Goal: Task Accomplishment & Management: Manage account settings

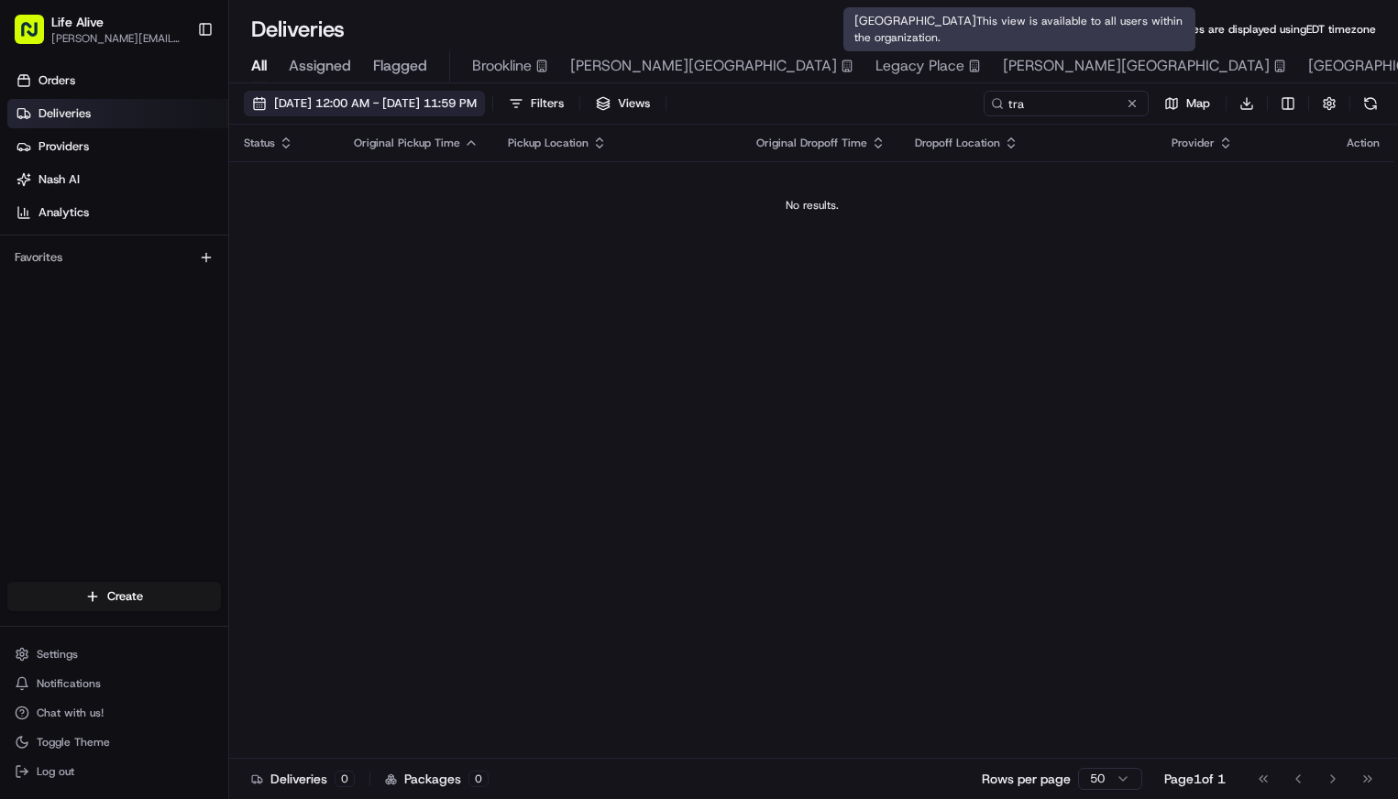
click at [477, 109] on span "08/23/2025 12:00 AM - 08/23/2025 11:59 PM" at bounding box center [375, 103] width 203 height 16
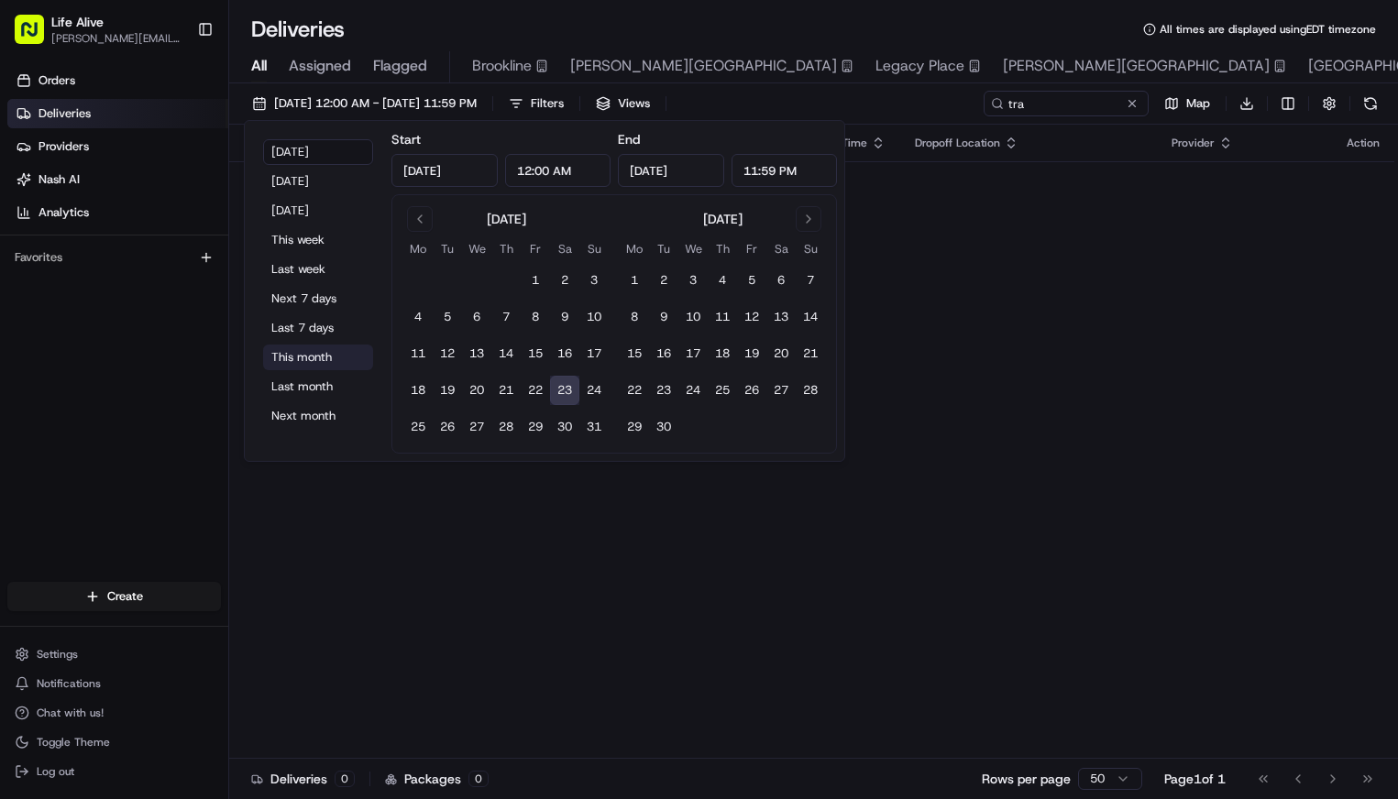
click at [318, 365] on button "This month" at bounding box center [318, 358] width 110 height 26
type input "Aug 1, 2025"
type input "Aug 31, 2025"
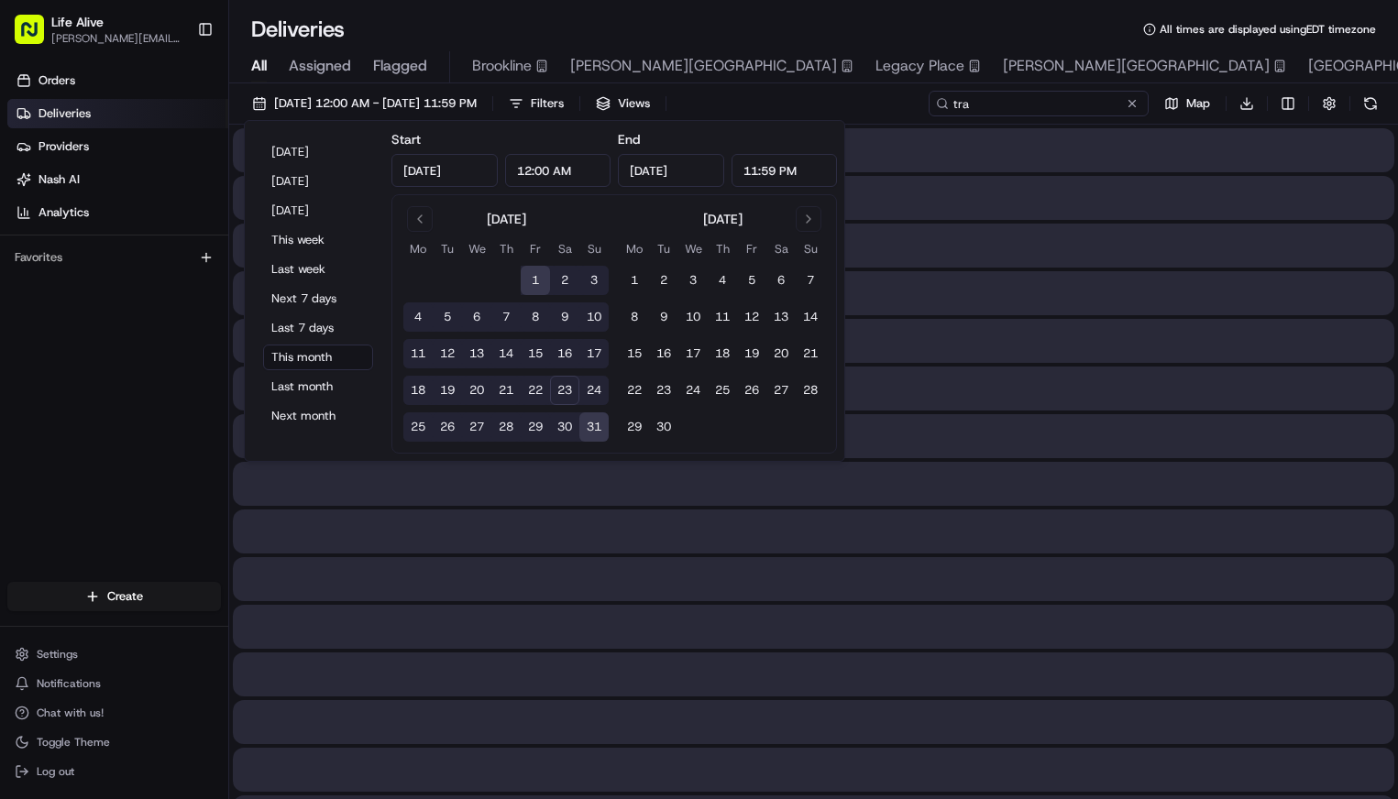
click at [1049, 102] on input "tra" at bounding box center [1038, 104] width 220 height 26
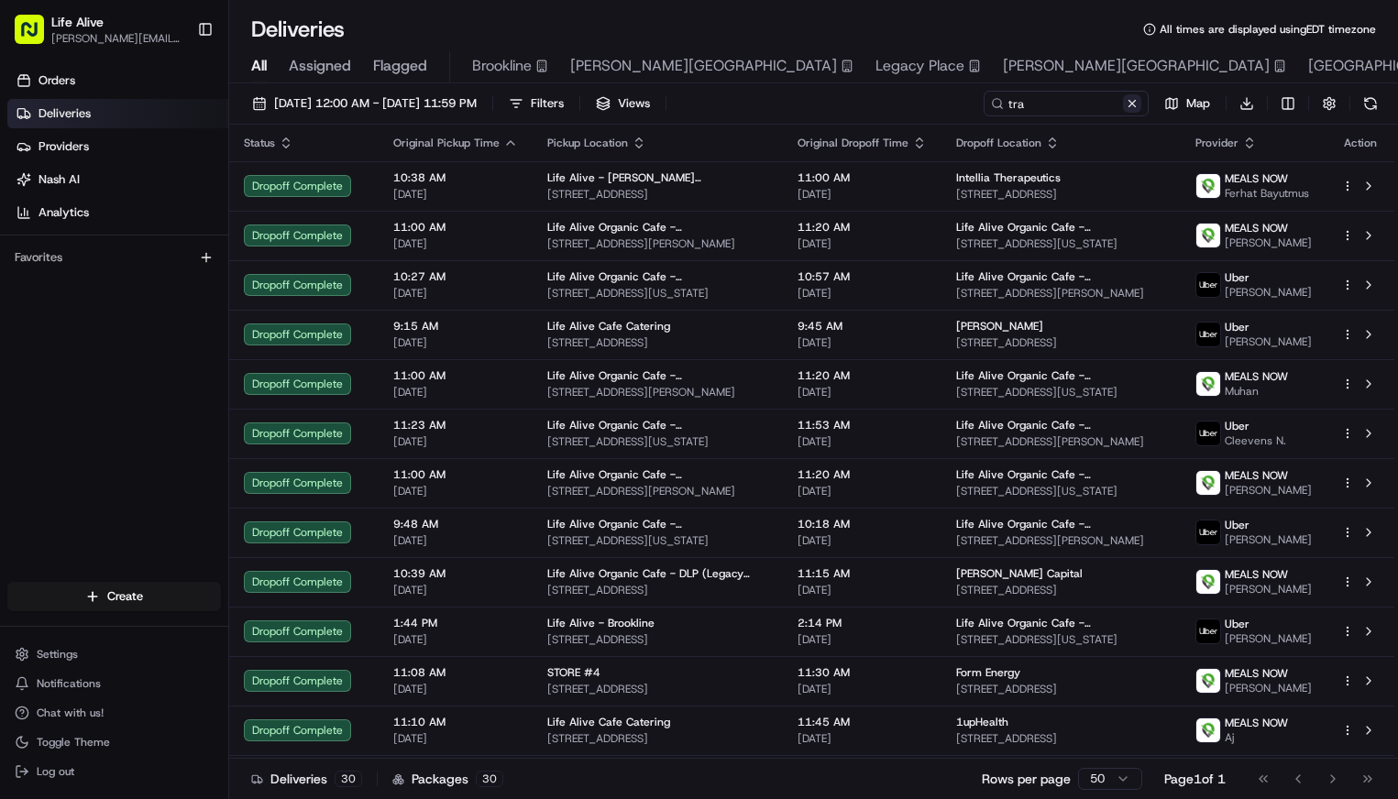
click at [1138, 104] on button at bounding box center [1132, 103] width 18 height 18
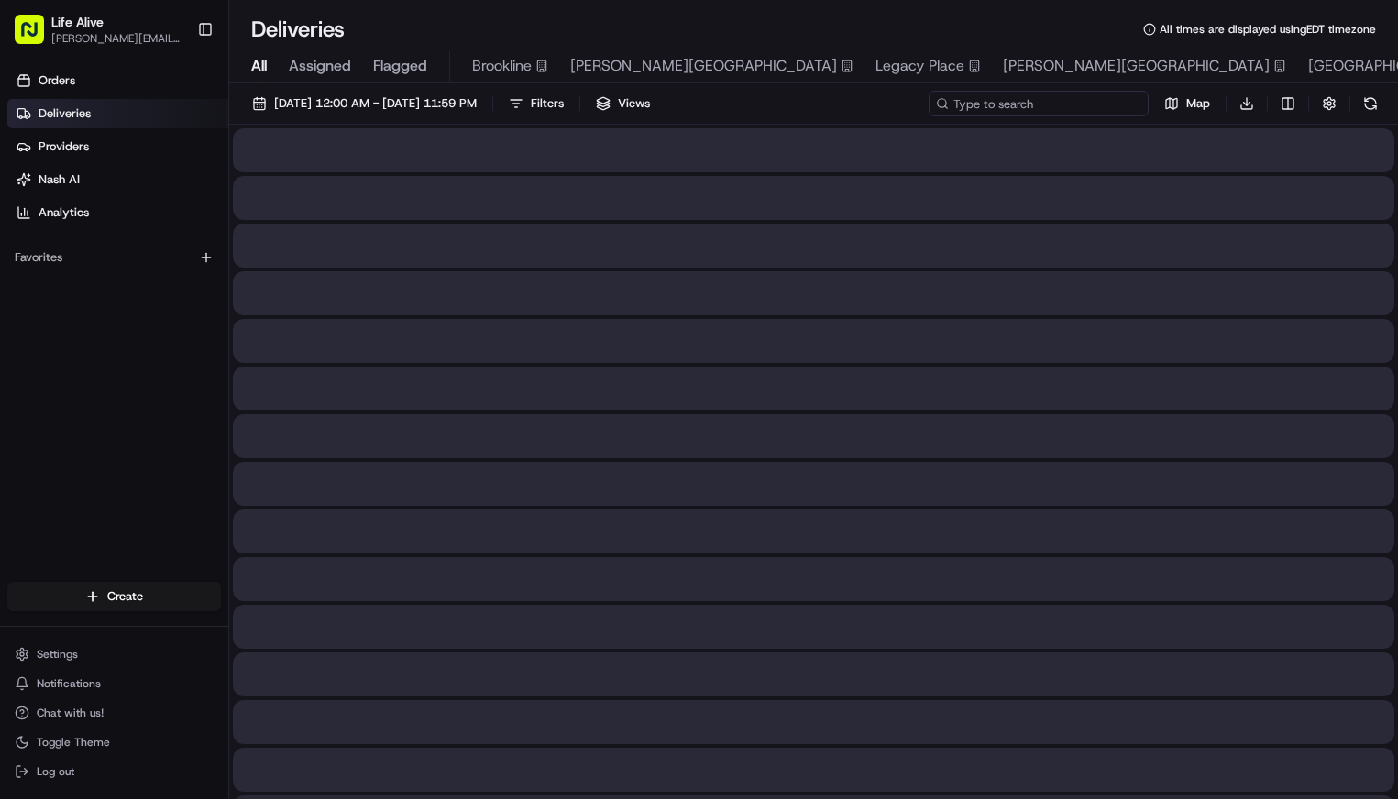
click at [1138, 104] on input at bounding box center [1038, 104] width 220 height 26
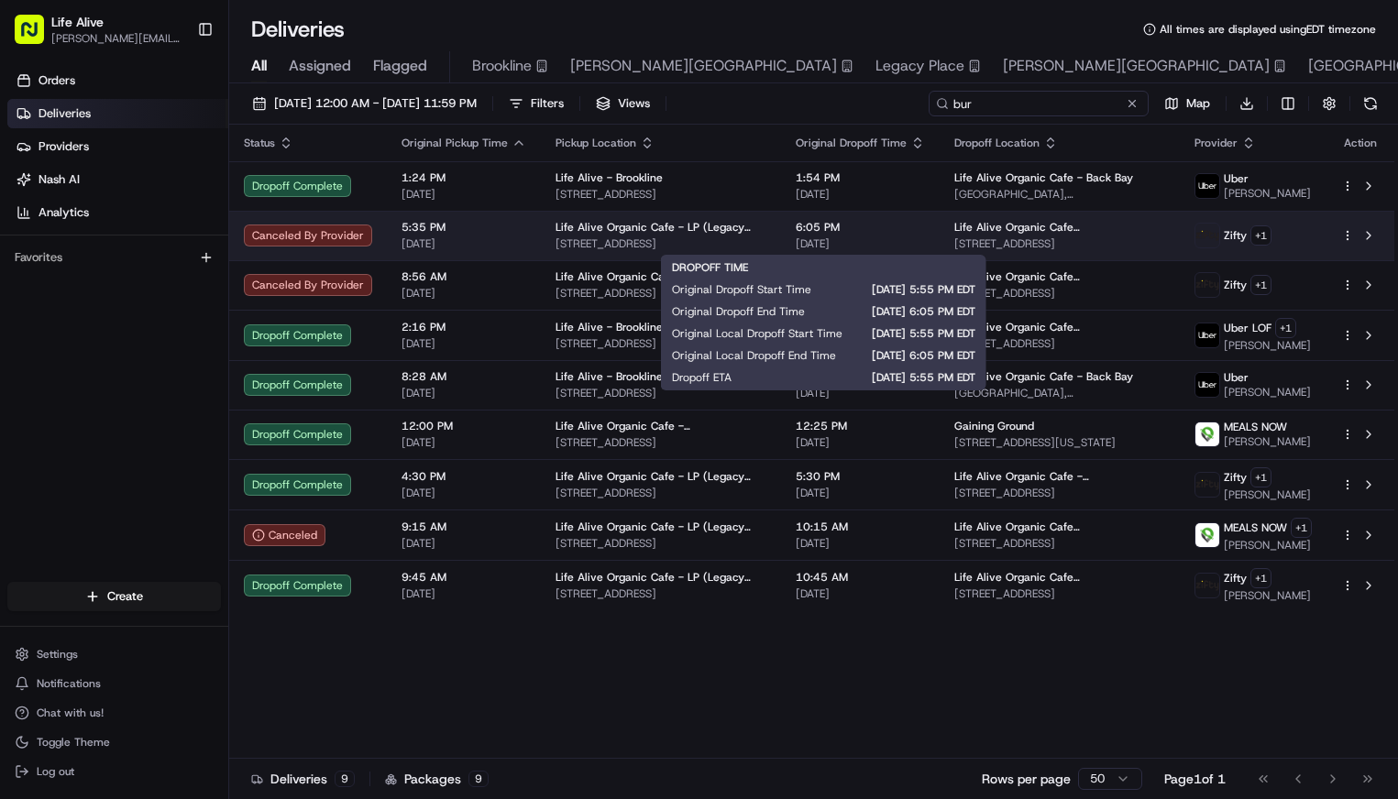
type input "bur"
click at [797, 233] on span "6:05 PM" at bounding box center [860, 227] width 129 height 15
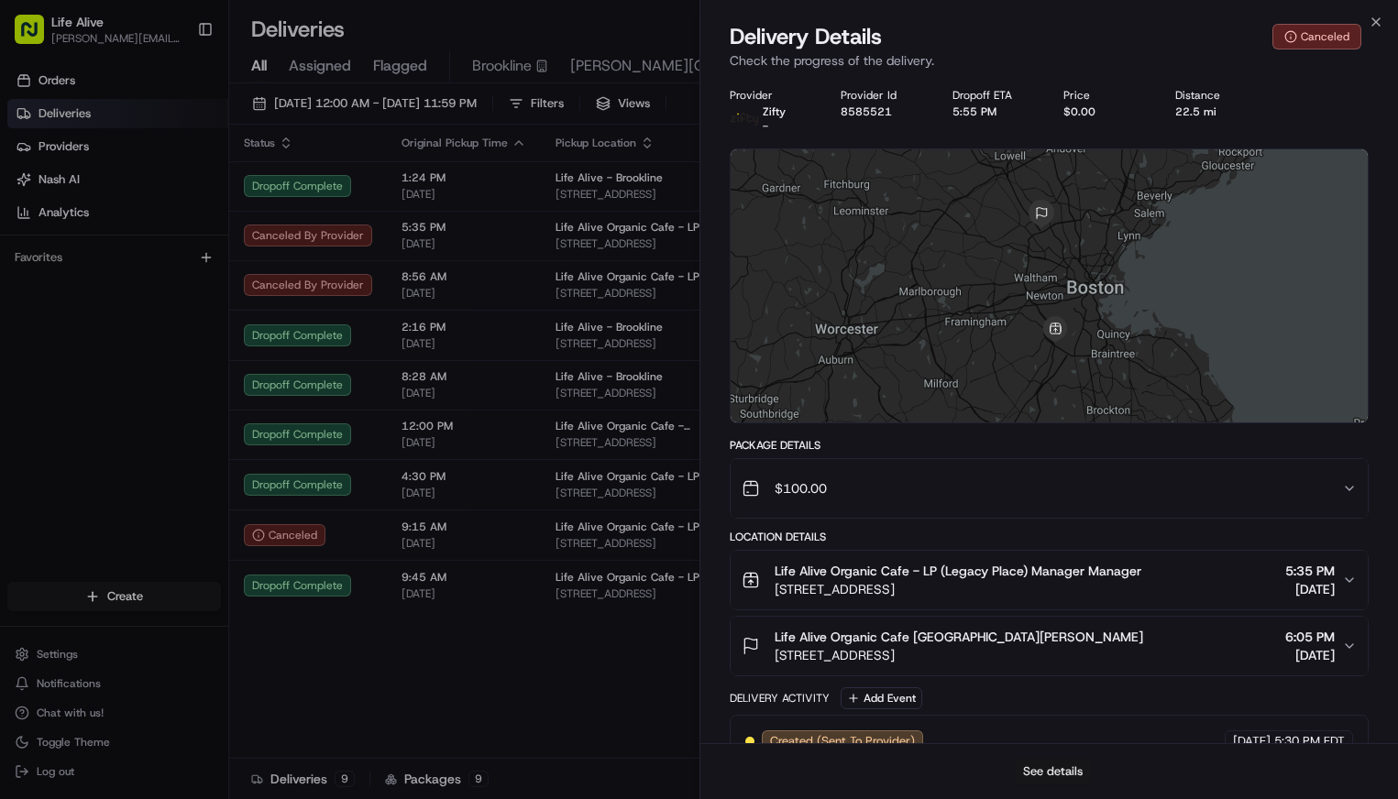
click at [1060, 773] on button "See details" at bounding box center [1053, 772] width 76 height 26
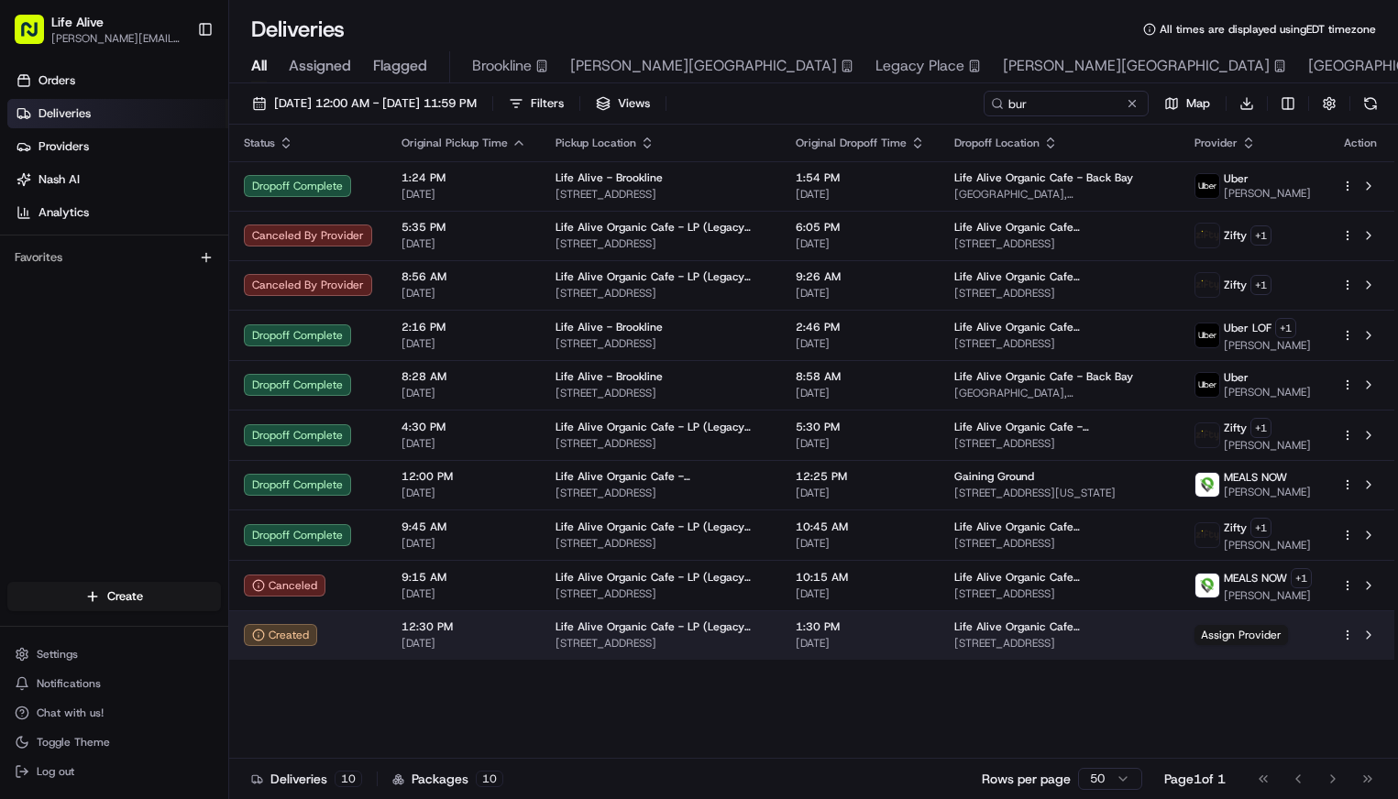
click at [701, 654] on td "Life Alive Organic Cafe - LP (Legacy Place) 220 Legacy Pl, Dedham, MA 02026, US" at bounding box center [661, 634] width 240 height 49
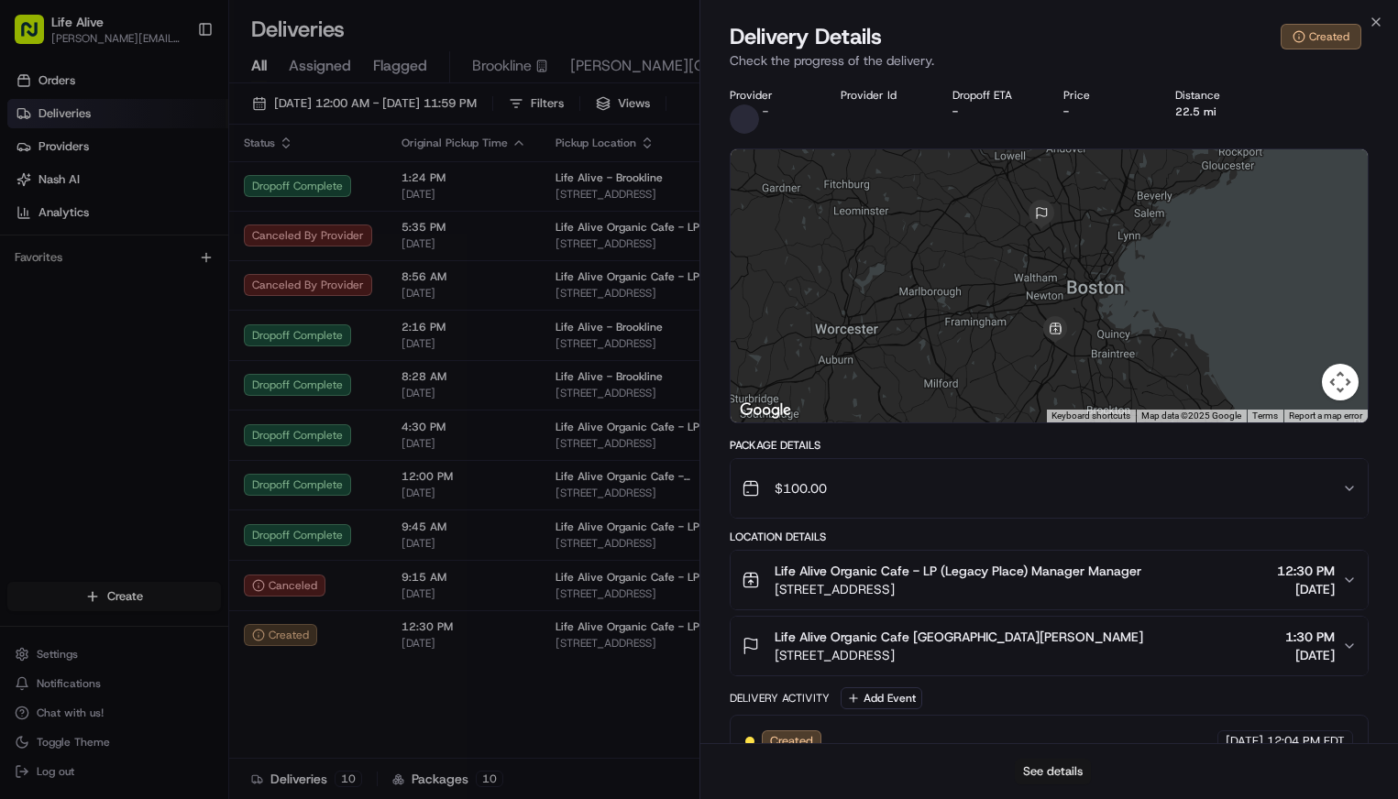
click at [1060, 773] on button "See details" at bounding box center [1053, 772] width 76 height 26
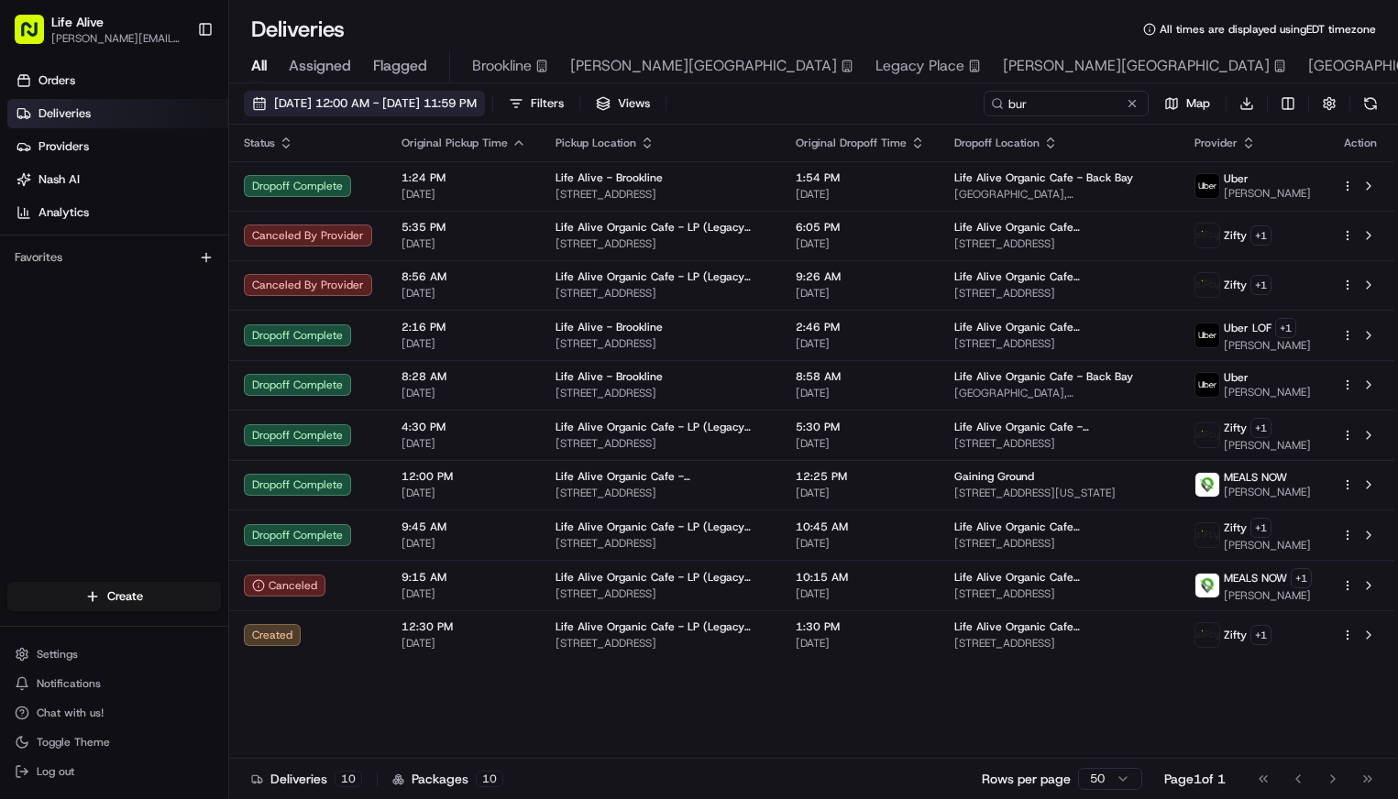
click at [463, 105] on span "08/01/2025 12:00 AM - 08/31/2025 11:59 PM" at bounding box center [375, 103] width 203 height 16
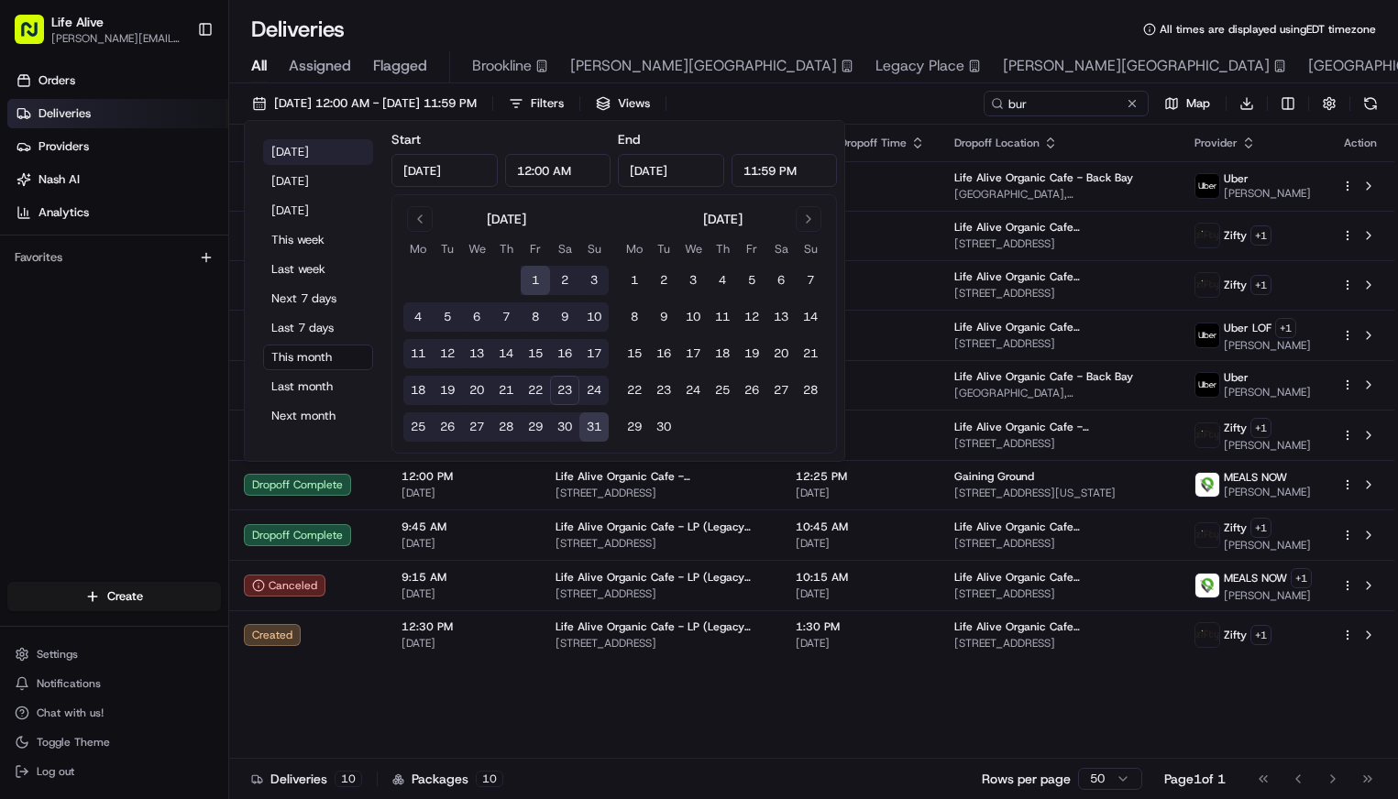
click at [342, 144] on button "Today" at bounding box center [318, 152] width 110 height 26
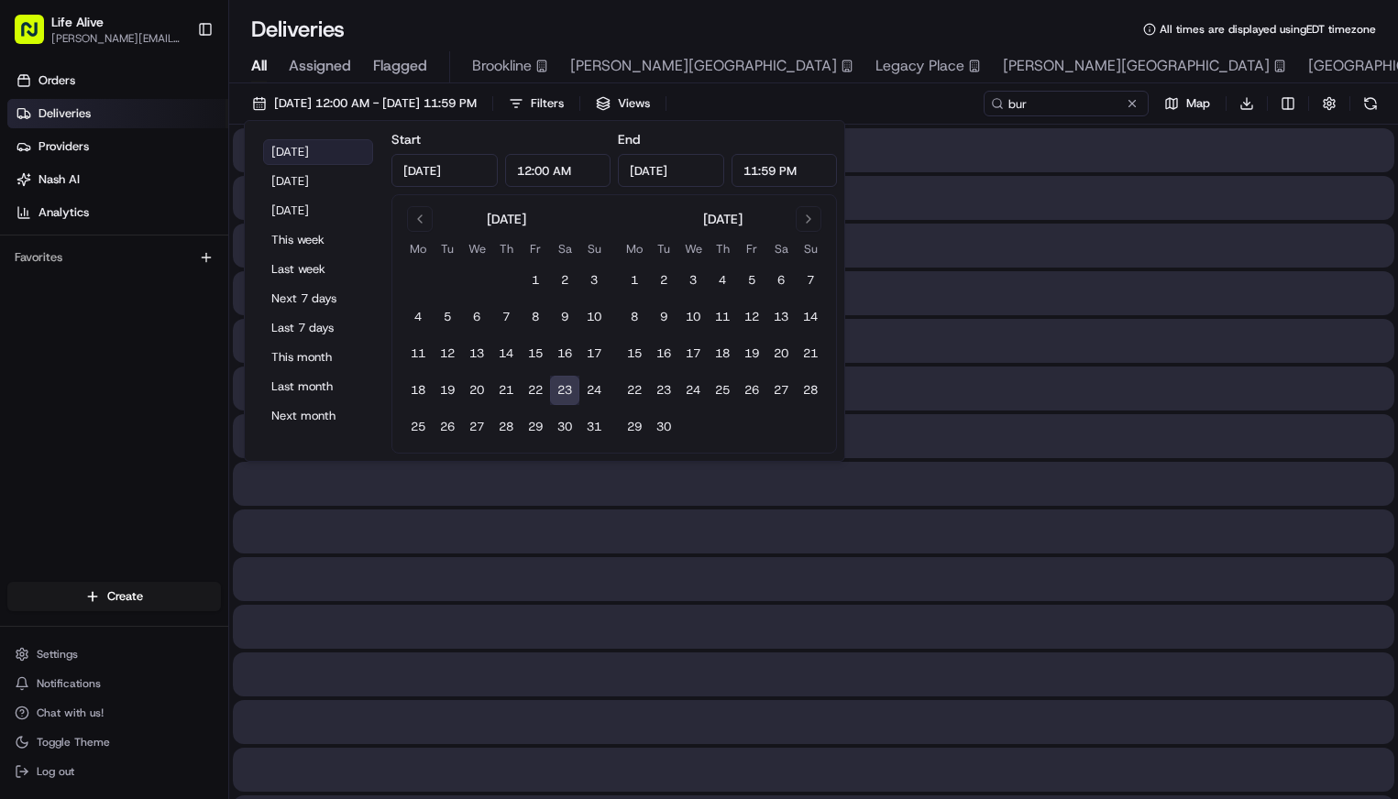
type input "Aug 23, 2025"
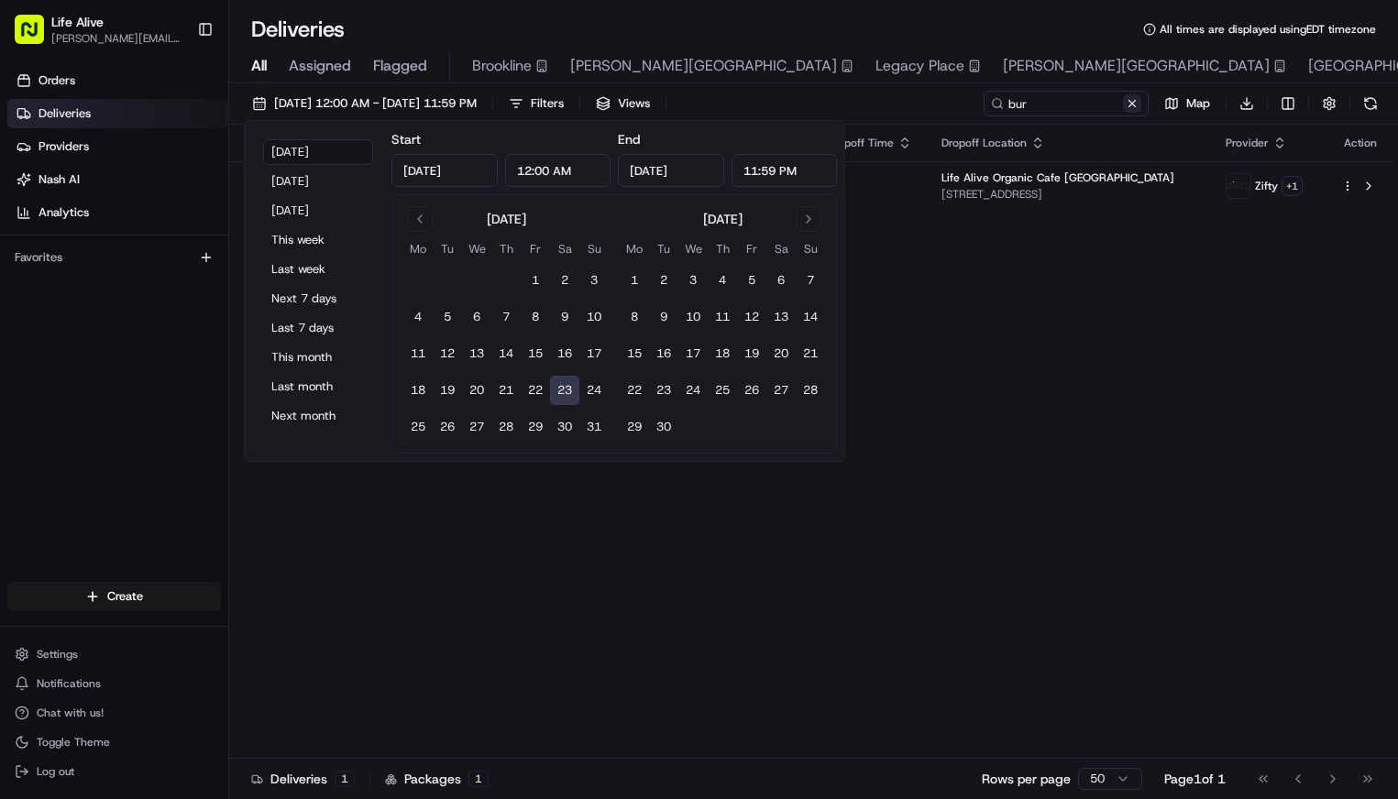
click at [1130, 106] on button at bounding box center [1132, 103] width 18 height 18
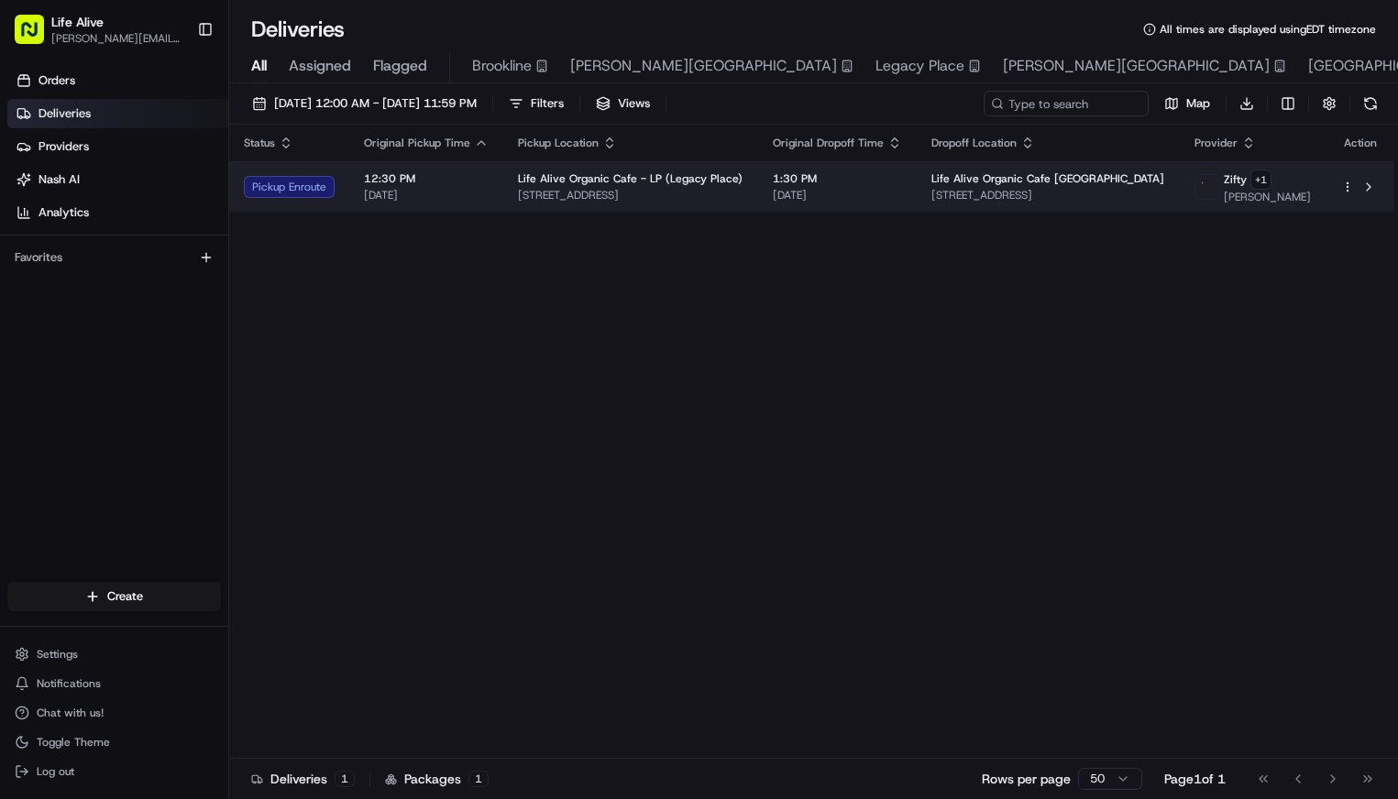
click at [852, 191] on span "[DATE]" at bounding box center [837, 195] width 129 height 15
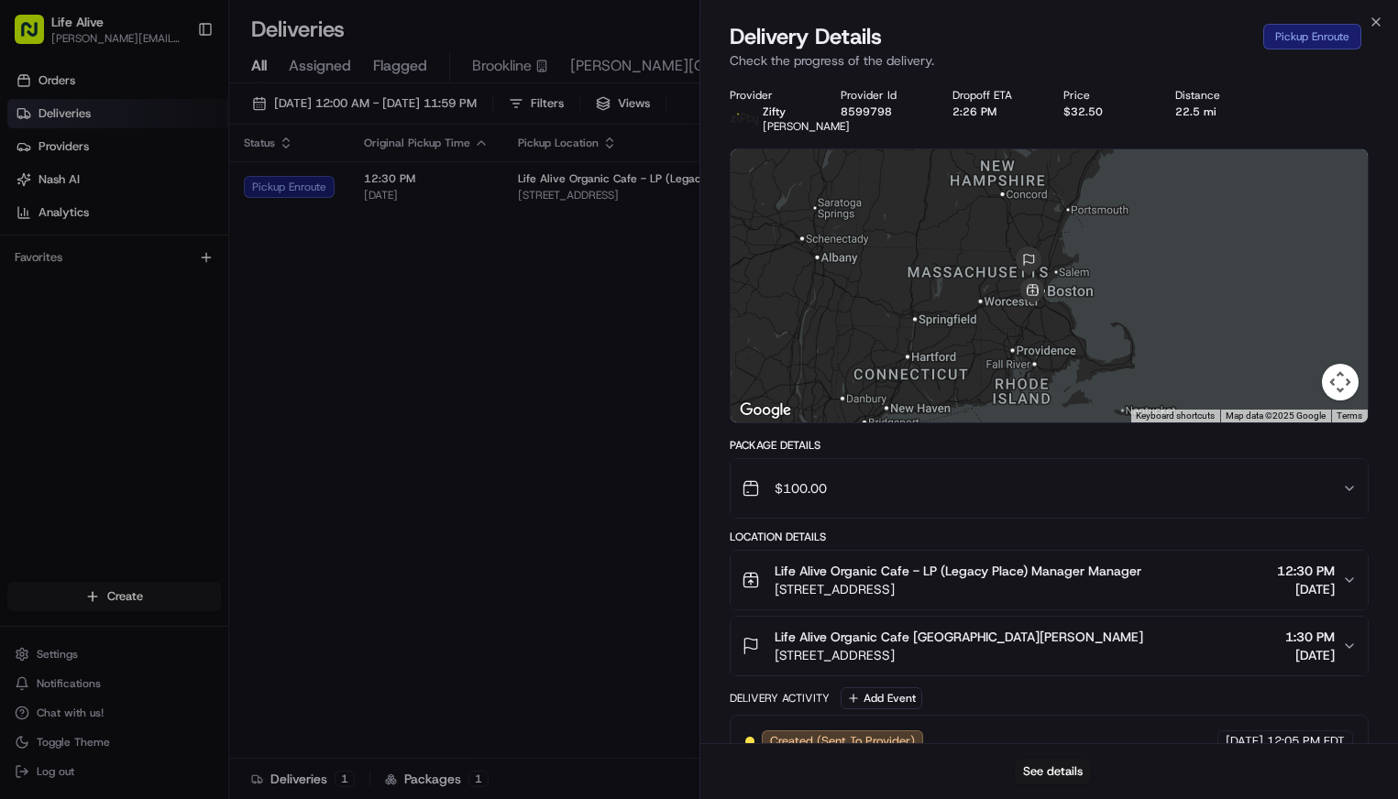
drag, startPoint x: 1019, startPoint y: 316, endPoint x: 1005, endPoint y: 260, distance: 57.8
click at [1005, 260] on div at bounding box center [1050, 285] width 638 height 273
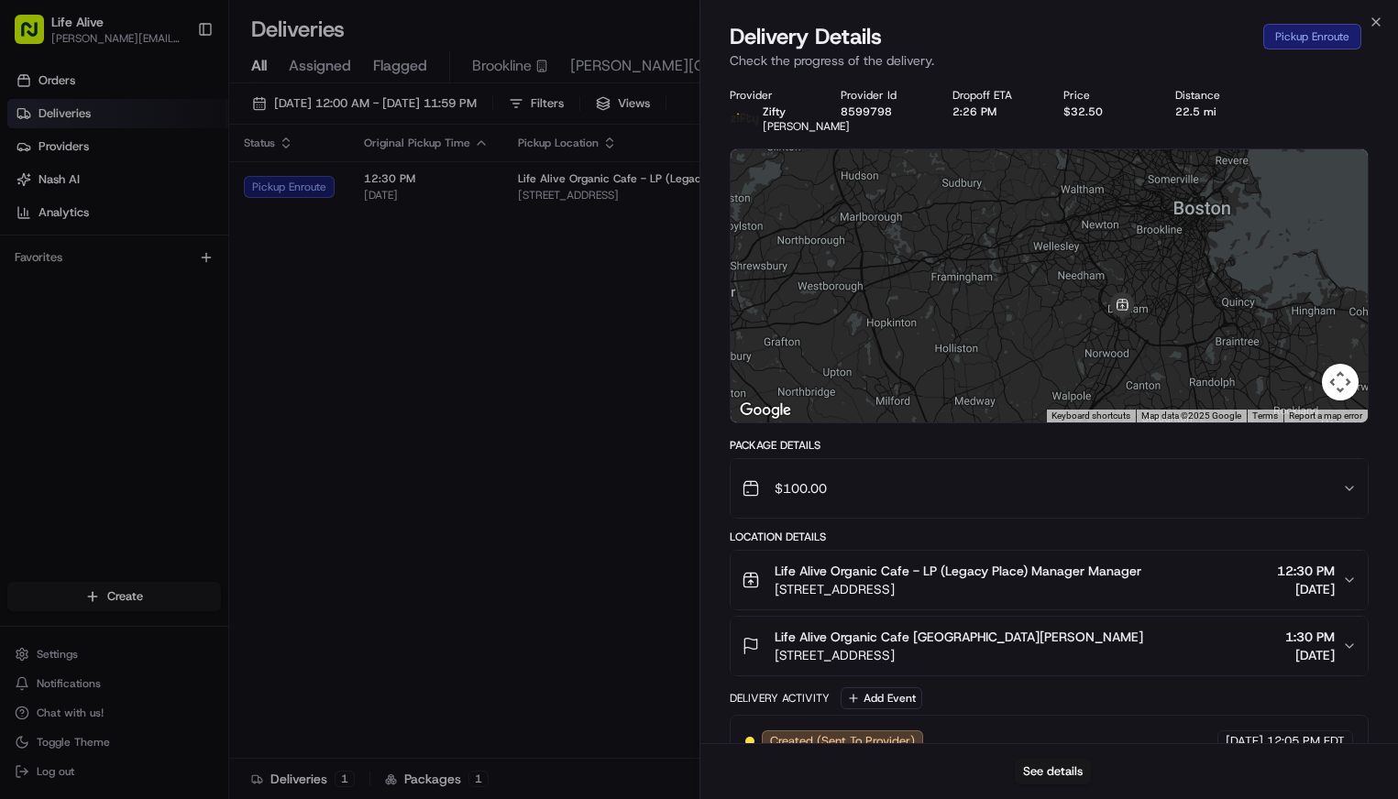
drag, startPoint x: 1063, startPoint y: 347, endPoint x: 962, endPoint y: -96, distance: 454.9
click at [962, 0] on html "Life Alive moise@lifealive.com Toggle Sidebar Orders Deliveries Providers Nash …" at bounding box center [699, 399] width 1398 height 799
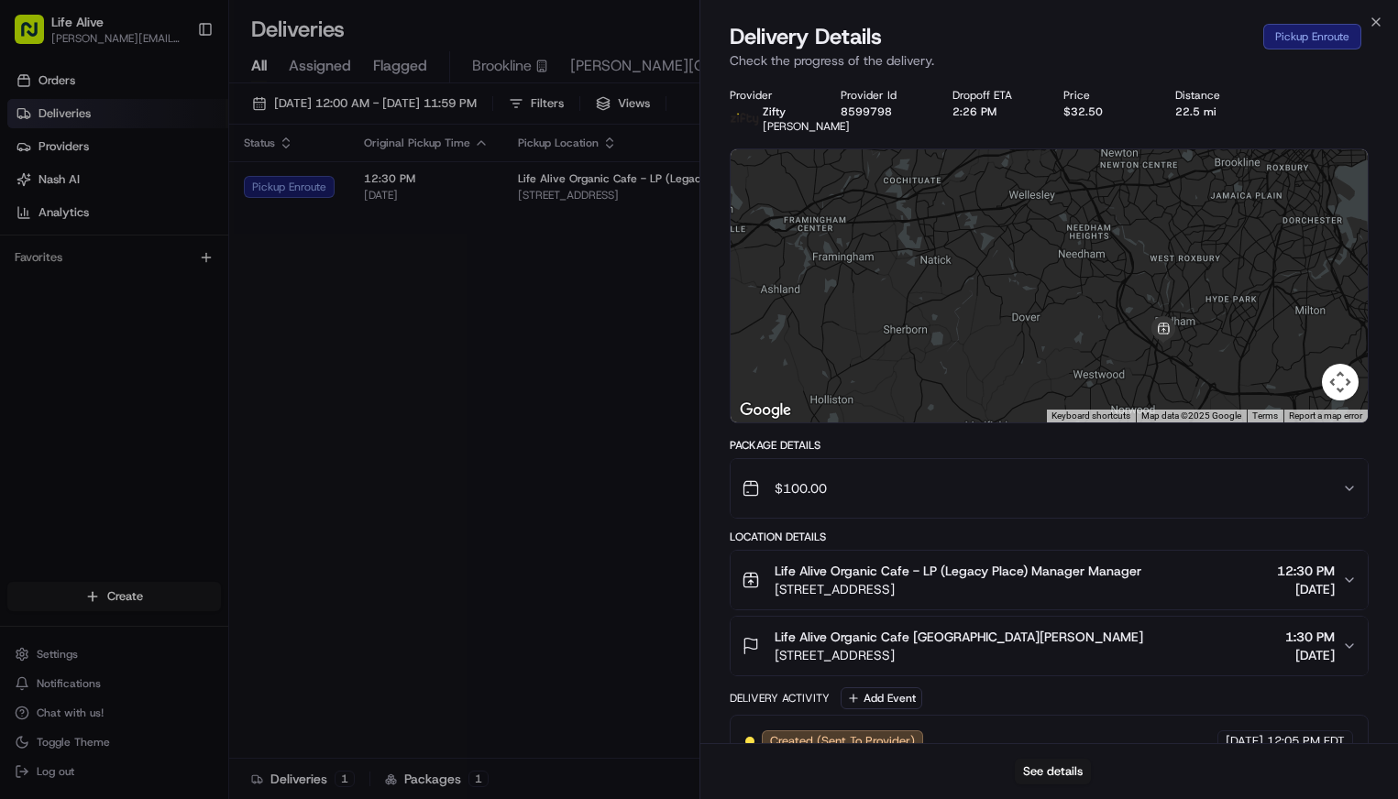
drag, startPoint x: 1111, startPoint y: 306, endPoint x: 1109, endPoint y: 251, distance: 55.0
click at [1109, 251] on div at bounding box center [1050, 285] width 638 height 273
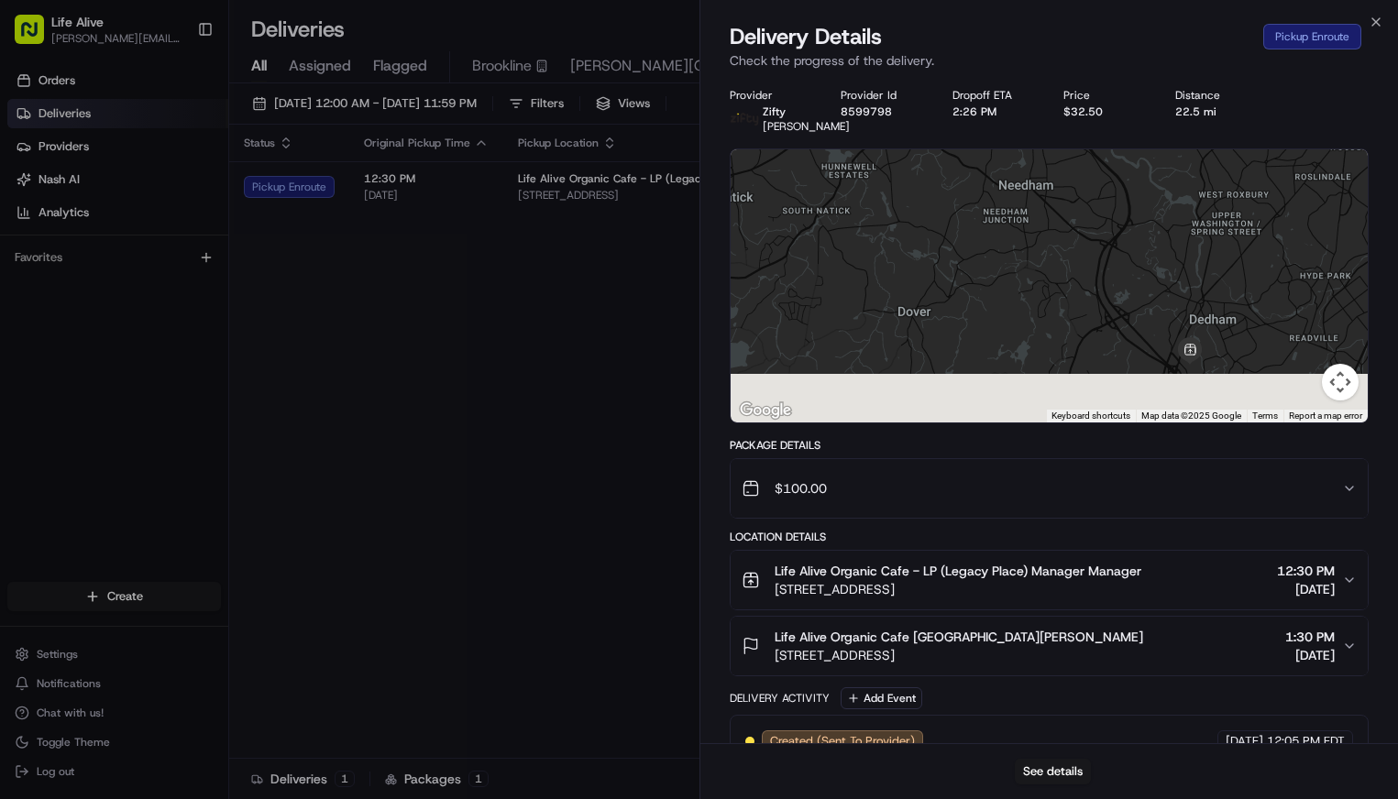
drag, startPoint x: 1109, startPoint y: 251, endPoint x: 1082, endPoint y: 82, distance: 170.7
click at [1082, 82] on div "Provider Zifty Roma Vidal Provider Id 8599798 Dropoff ETA 2:26 PM Price $32.50 …" at bounding box center [1049, 472] width 698 height 790
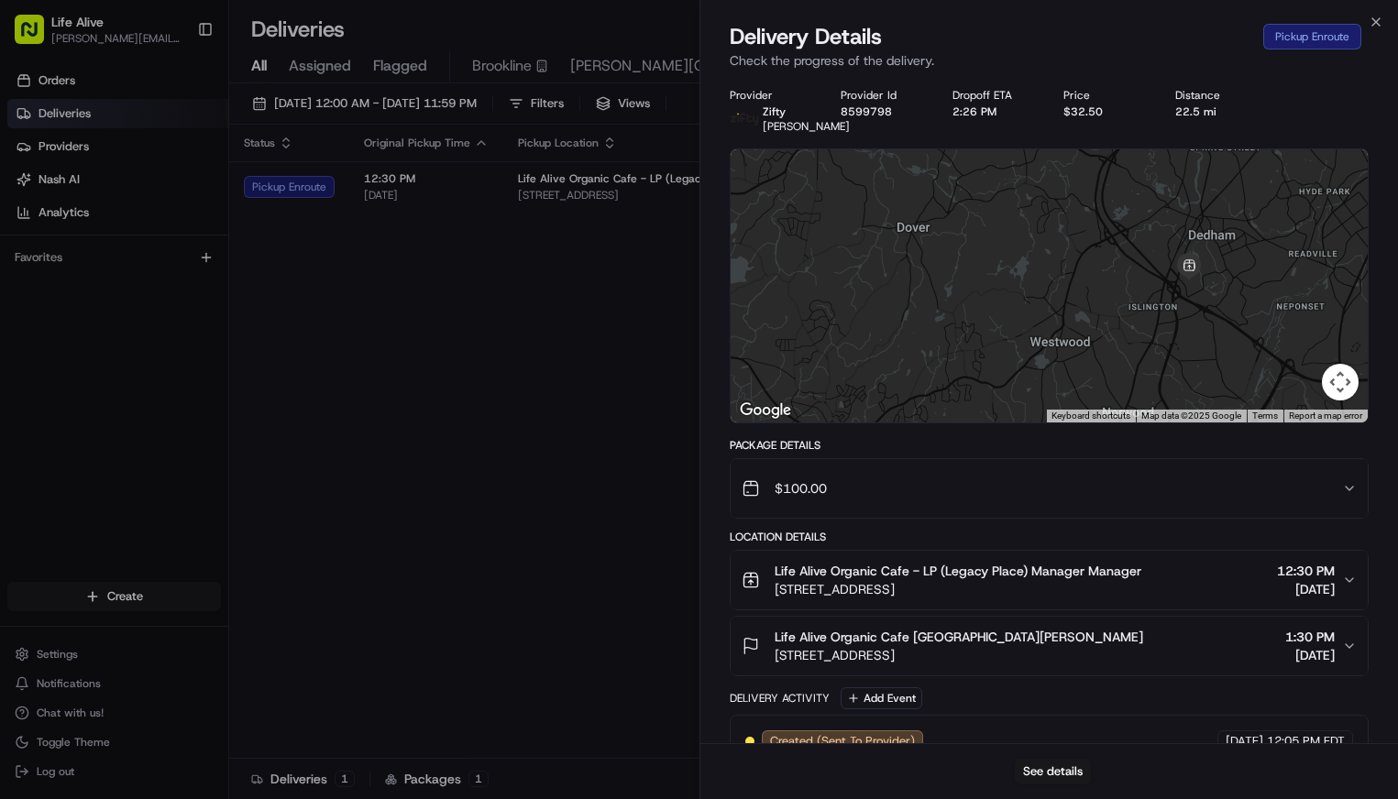
click at [1082, 77] on div "Provider Zifty Roma Vidal Provider Id 8599798 Dropoff ETA 2:26 PM Price $32.50 …" at bounding box center [1049, 472] width 698 height 790
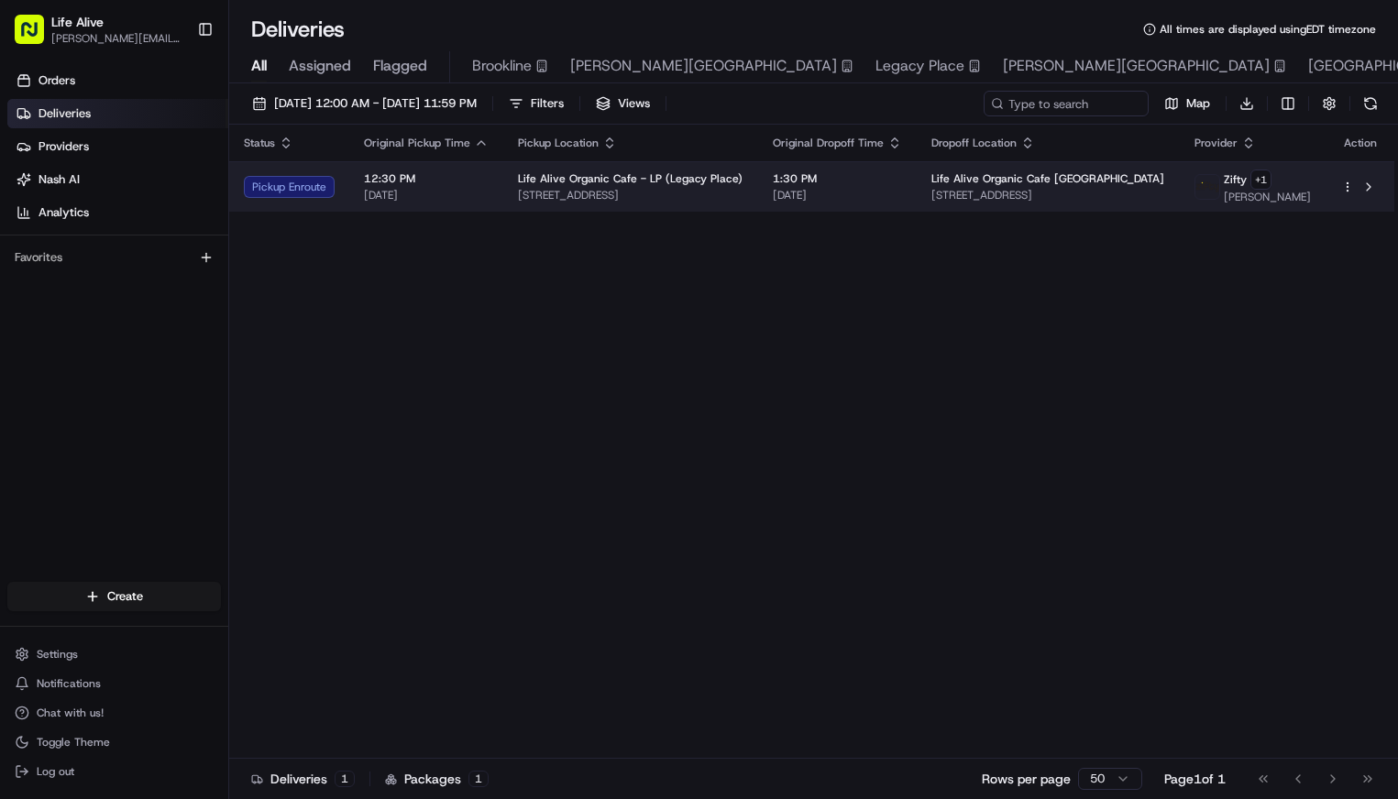
click at [635, 204] on td "Life Alive Organic Cafe - LP (Legacy Place) 220 Legacy Pl, Dedham, MA 02026, US" at bounding box center [630, 186] width 255 height 50
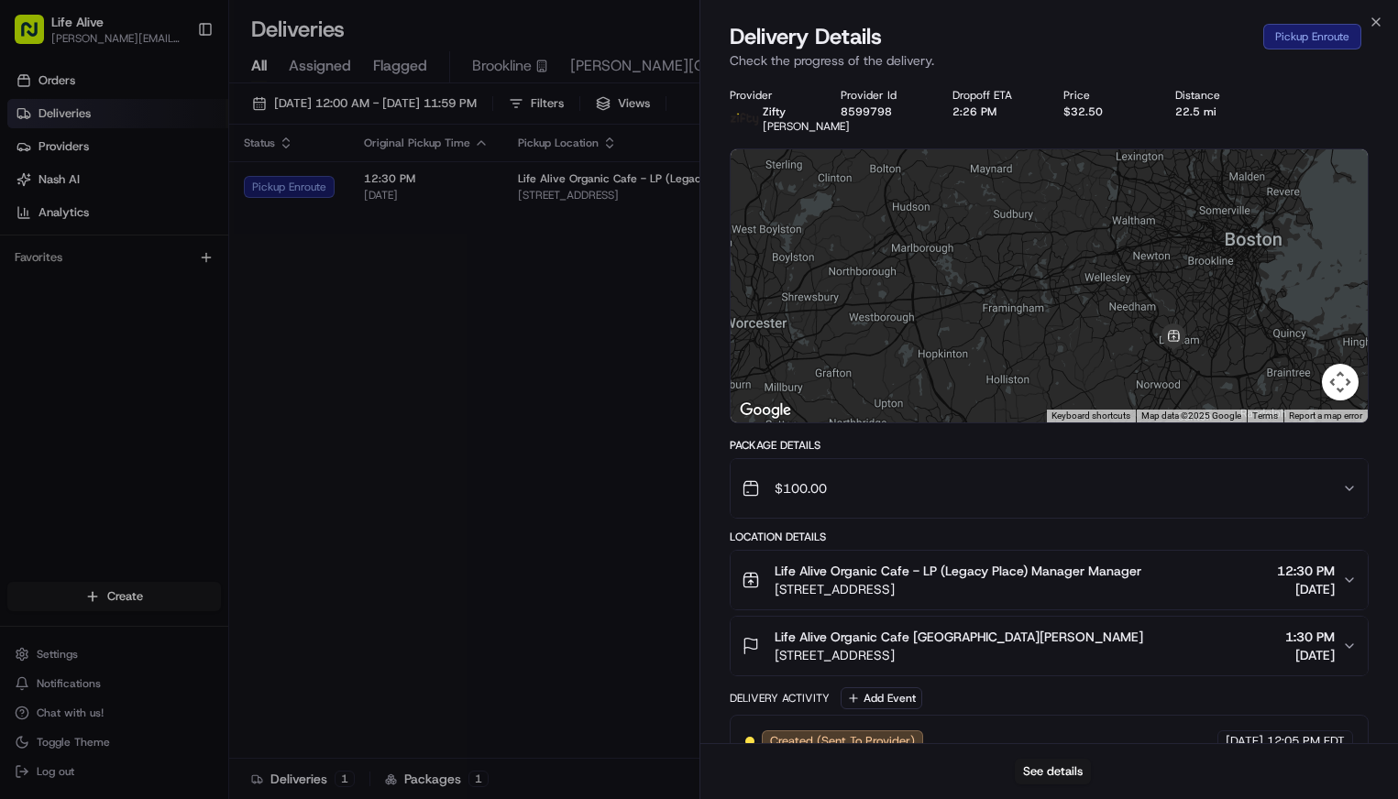
drag, startPoint x: 1065, startPoint y: 278, endPoint x: 1181, endPoint y: 257, distance: 118.3
click at [1178, 252] on div at bounding box center [1050, 285] width 638 height 273
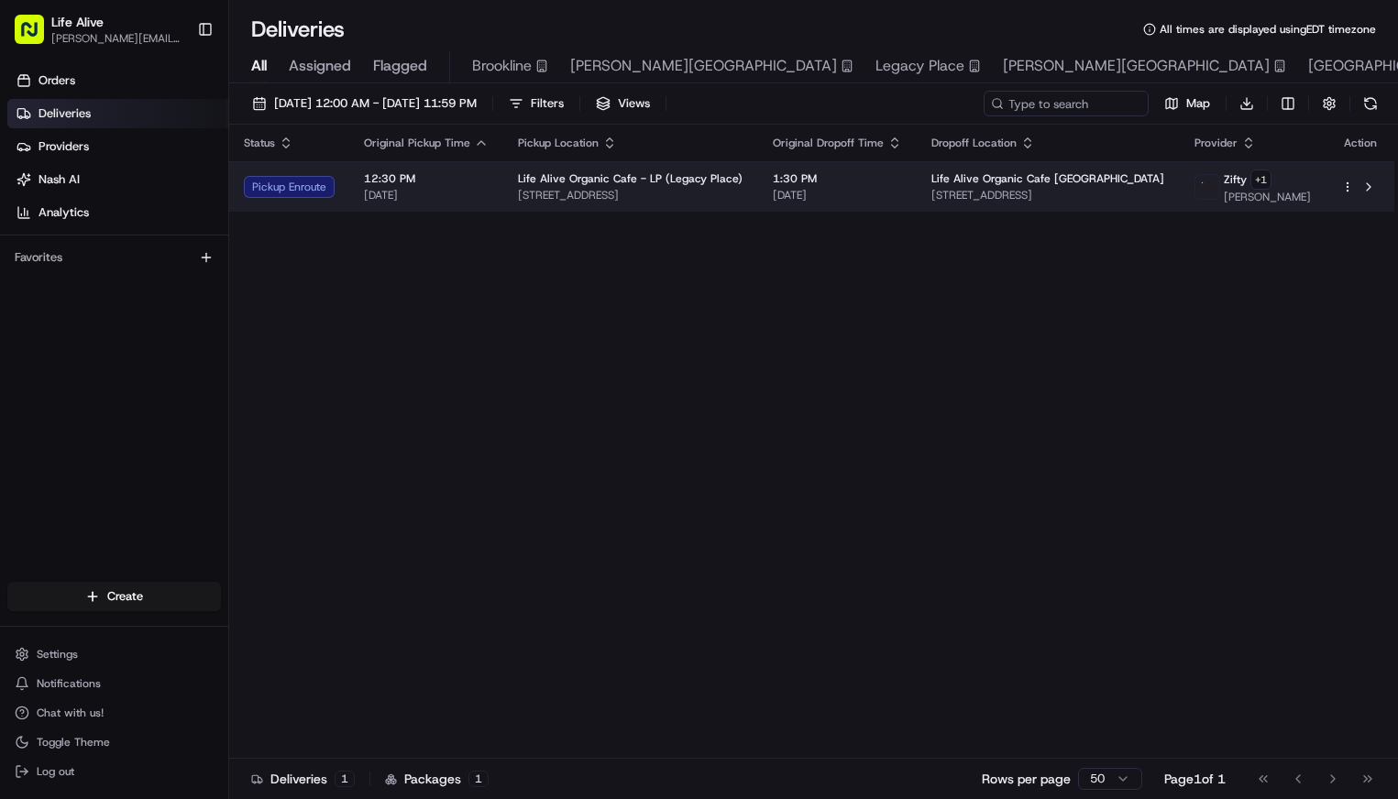
click at [890, 190] on span "[DATE]" at bounding box center [837, 195] width 129 height 15
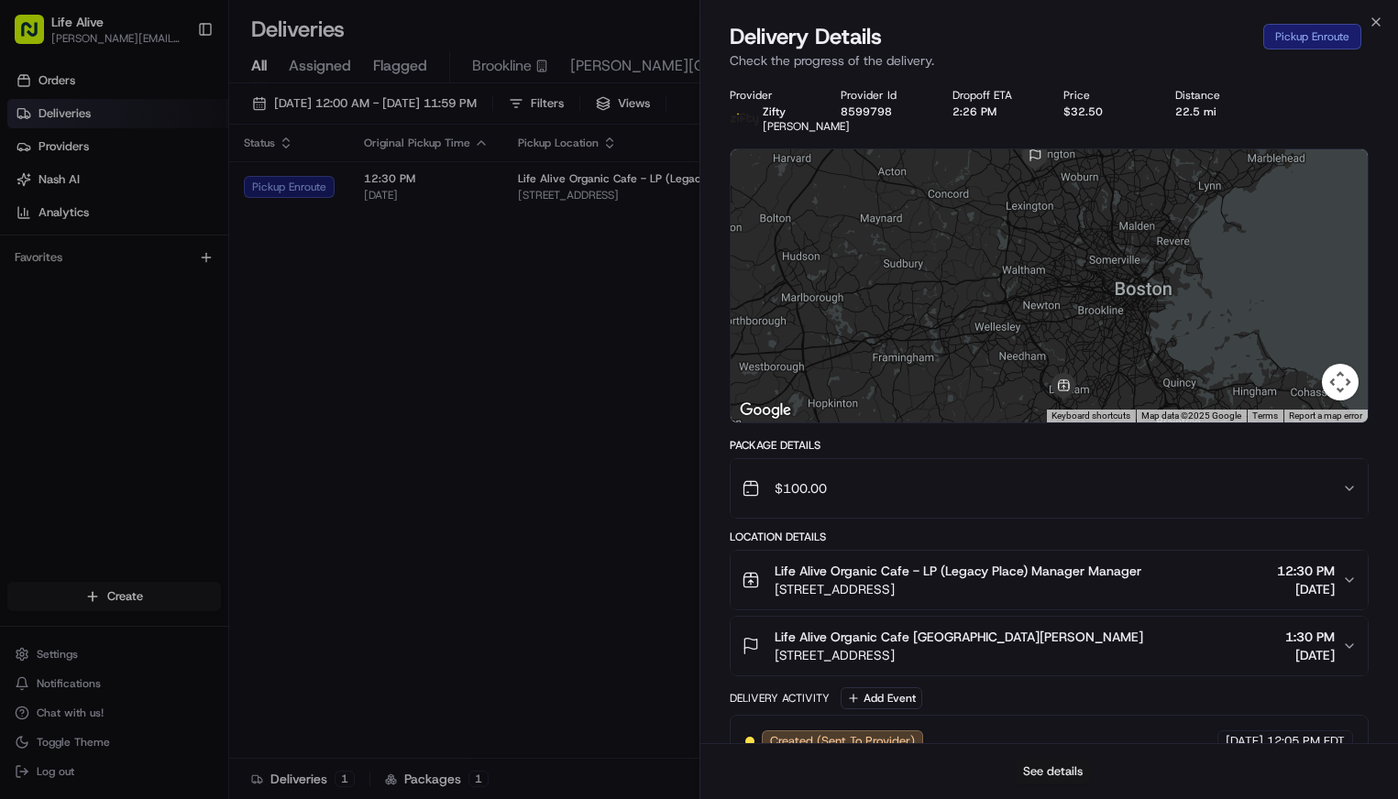
click at [1045, 778] on button "See details" at bounding box center [1053, 772] width 76 height 26
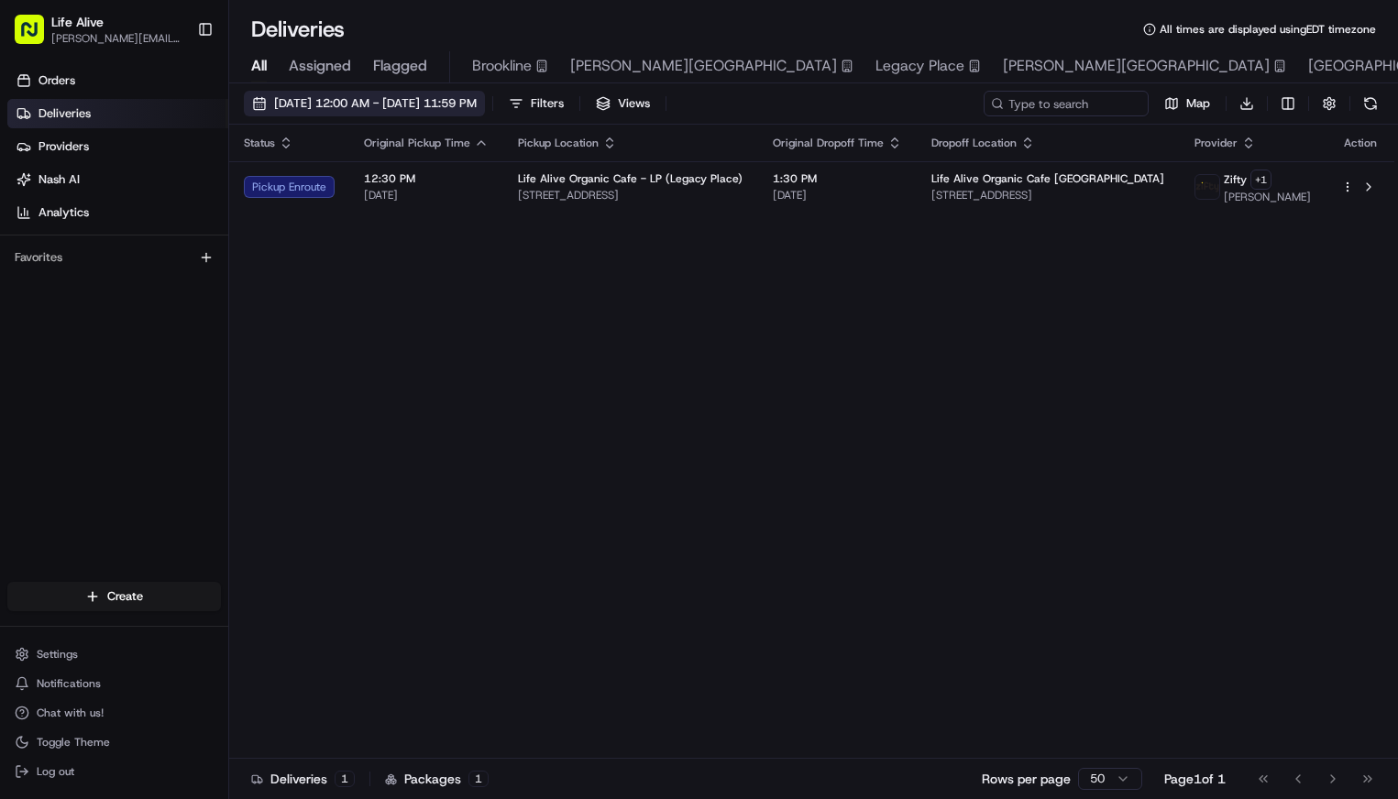
click at [477, 107] on span "[DATE] 12:00 AM - [DATE] 11:59 PM" at bounding box center [375, 103] width 203 height 16
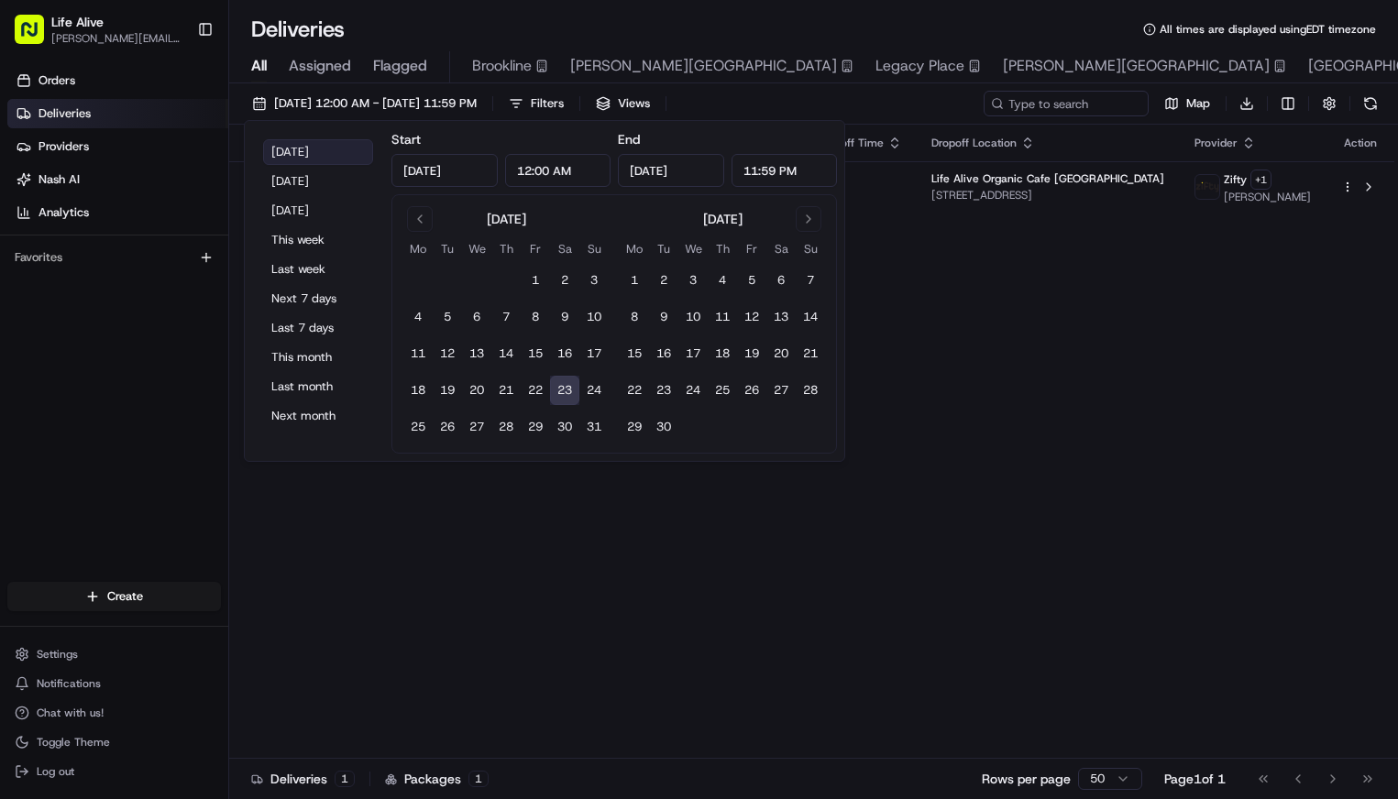
click at [334, 156] on button "Today" at bounding box center [318, 152] width 110 height 26
click at [825, 588] on div "Status Original Pickup Time Pickup Location Original Dropoff Time Dropoff Locat…" at bounding box center [811, 442] width 1165 height 634
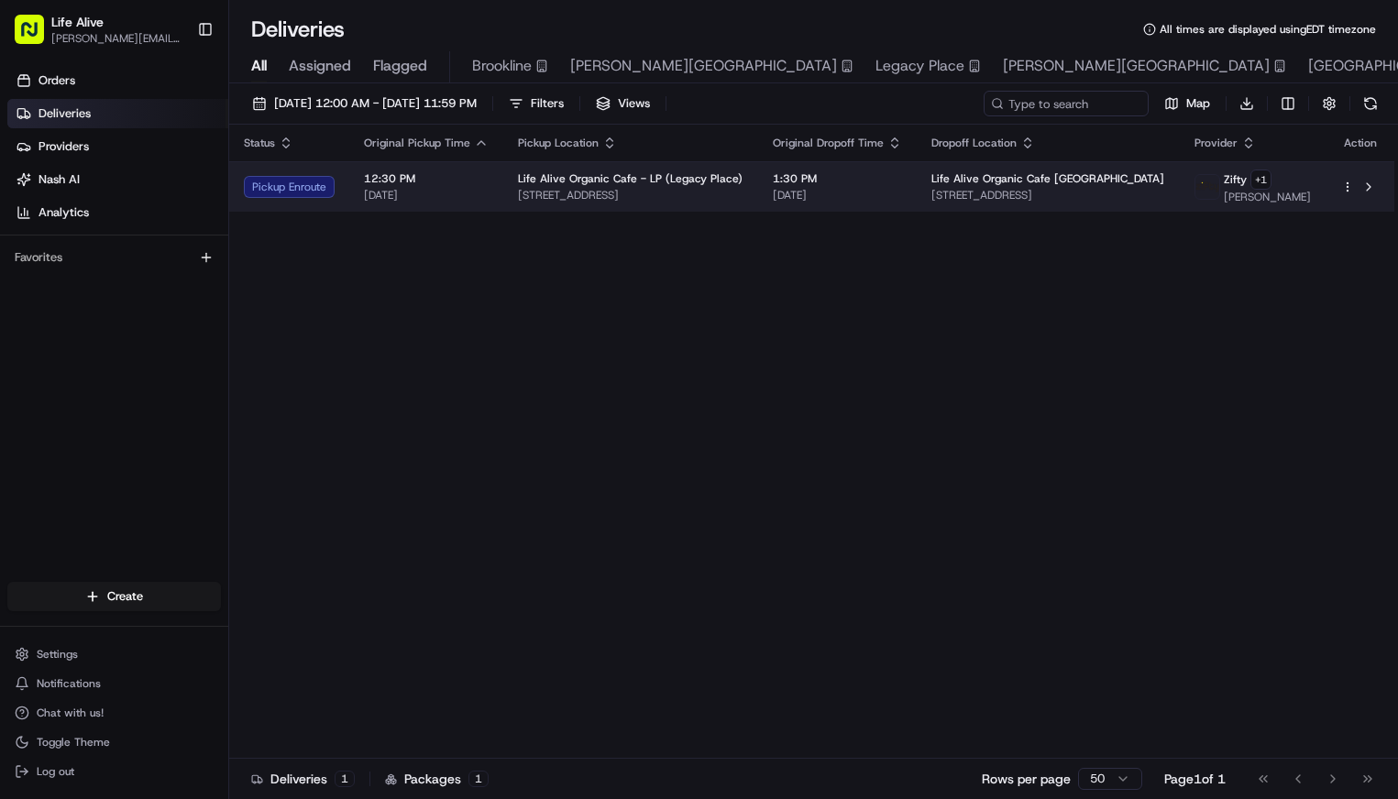
click at [968, 193] on span "[STREET_ADDRESS]" at bounding box center [1048, 195] width 234 height 15
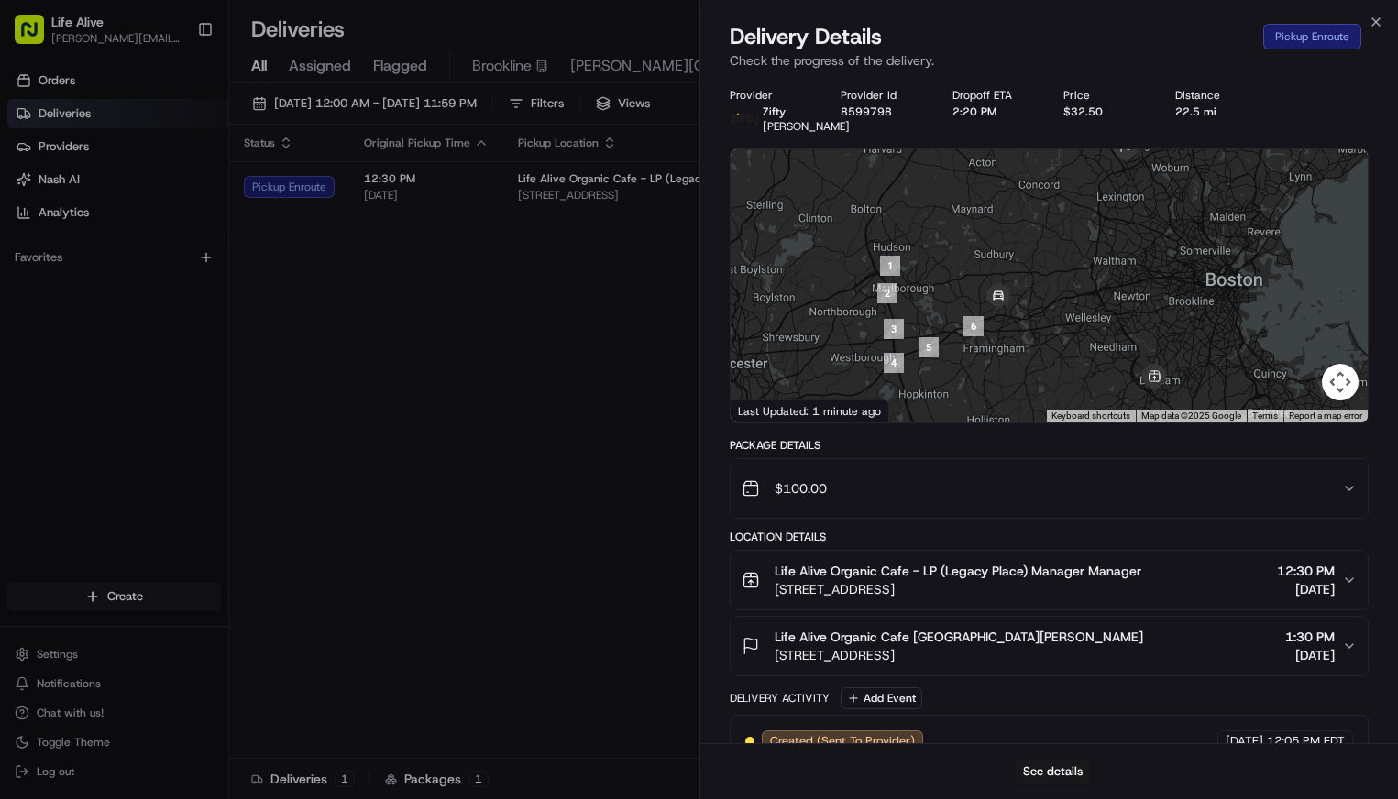
drag, startPoint x: 1079, startPoint y: 331, endPoint x: 1049, endPoint y: 322, distance: 30.7
click at [1049, 322] on div at bounding box center [1050, 285] width 638 height 273
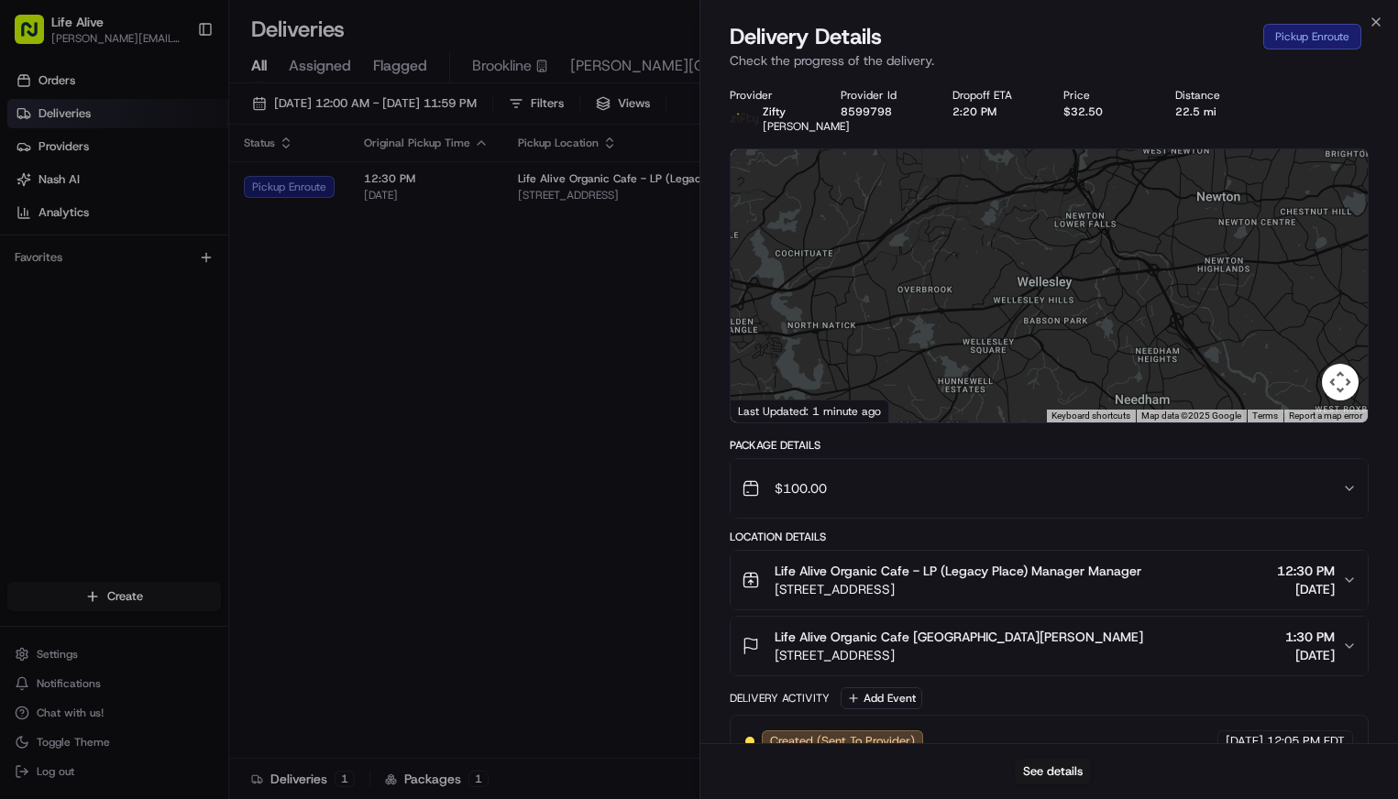
drag, startPoint x: 1126, startPoint y: 287, endPoint x: 1199, endPoint y: 108, distance: 192.8
click at [1199, 108] on div "Provider Zifty Roma Vidal Provider Id 8599798 Dropoff ETA 2:20 PM Price $32.50 …" at bounding box center [1050, 494] width 640 height 812
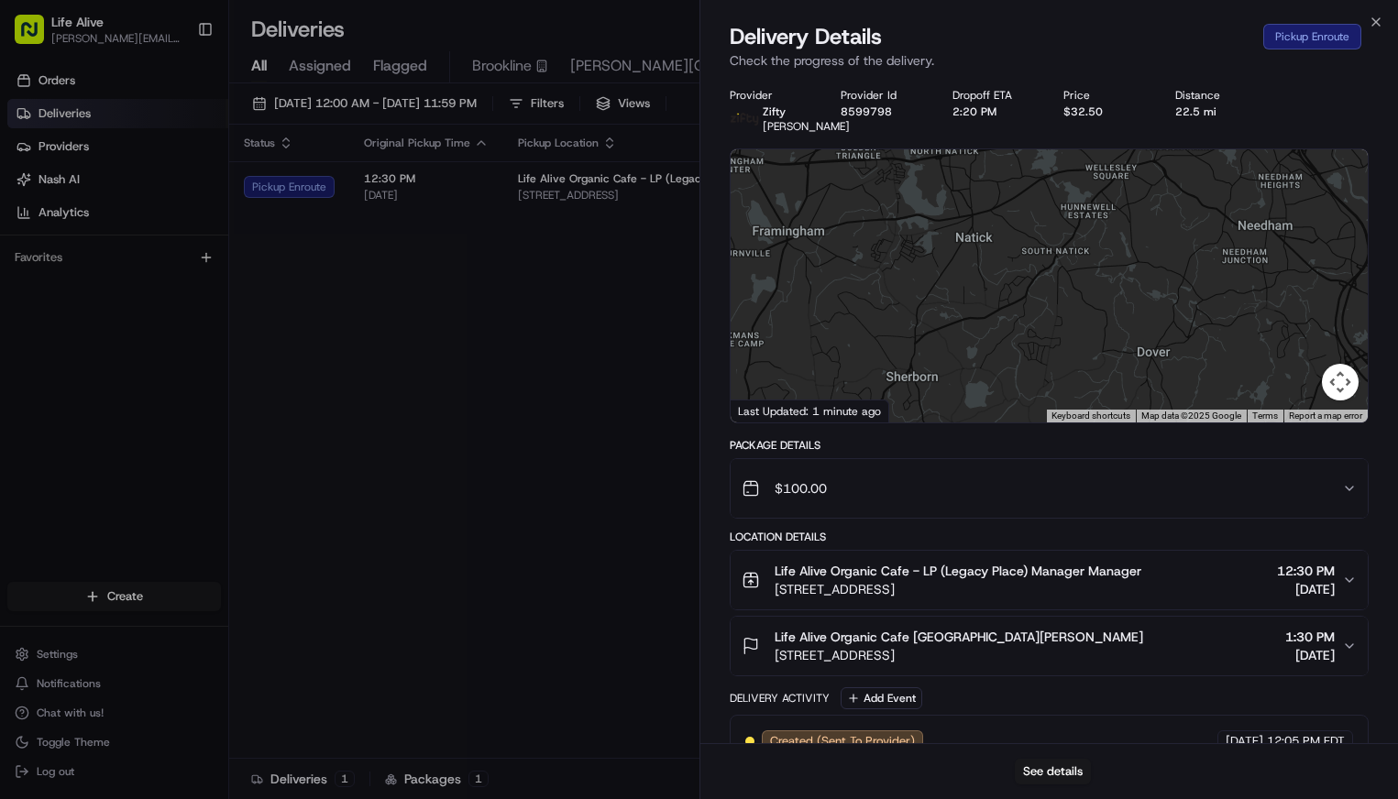
drag, startPoint x: 1139, startPoint y: 241, endPoint x: 1255, endPoint y: 79, distance: 199.1
click at [1255, 79] on div "Provider Zifty Roma Vidal Provider Id 8599798 Dropoff ETA 2:20 PM Price $32.50 …" at bounding box center [1049, 494] width 698 height 834
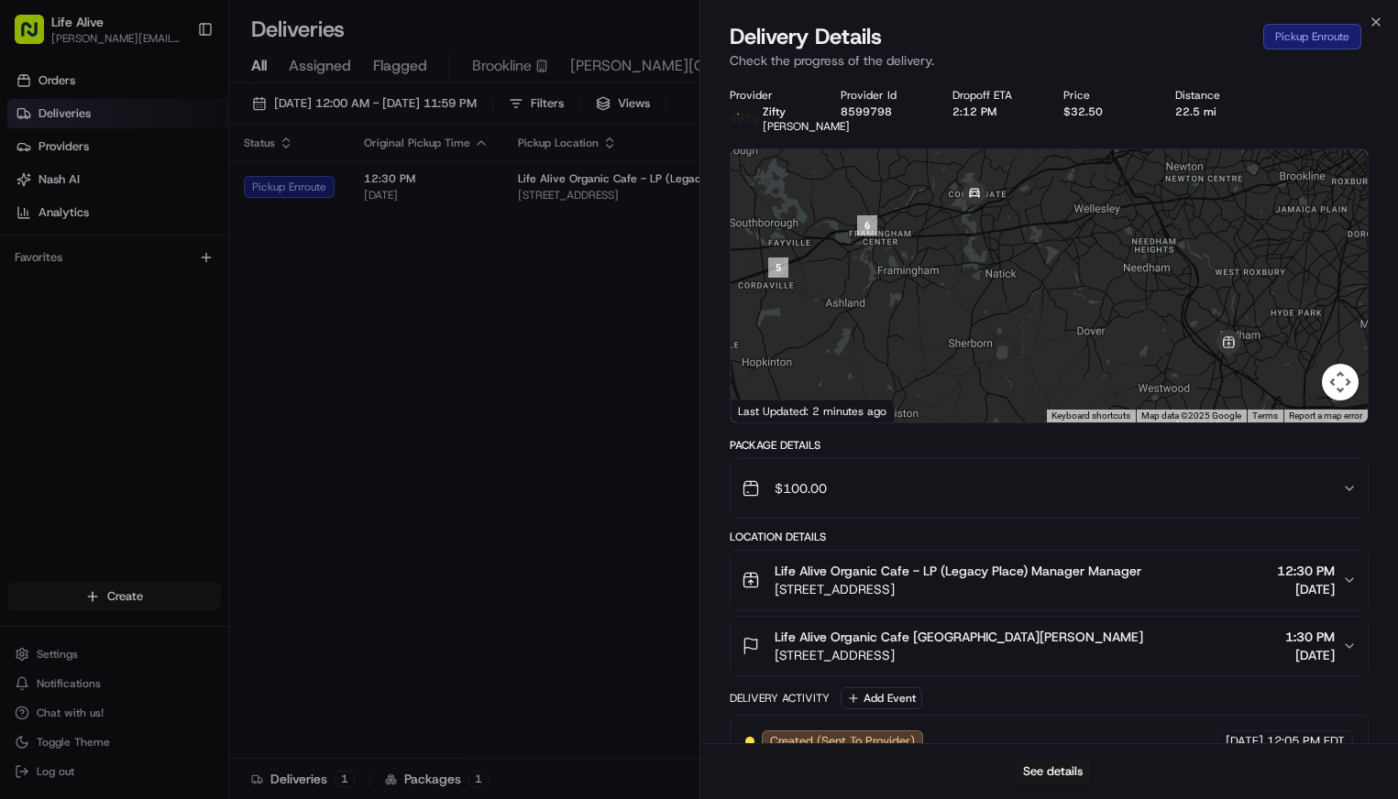
drag, startPoint x: 1155, startPoint y: 304, endPoint x: 1079, endPoint y: 231, distance: 105.7
click at [1079, 231] on div at bounding box center [1050, 285] width 638 height 273
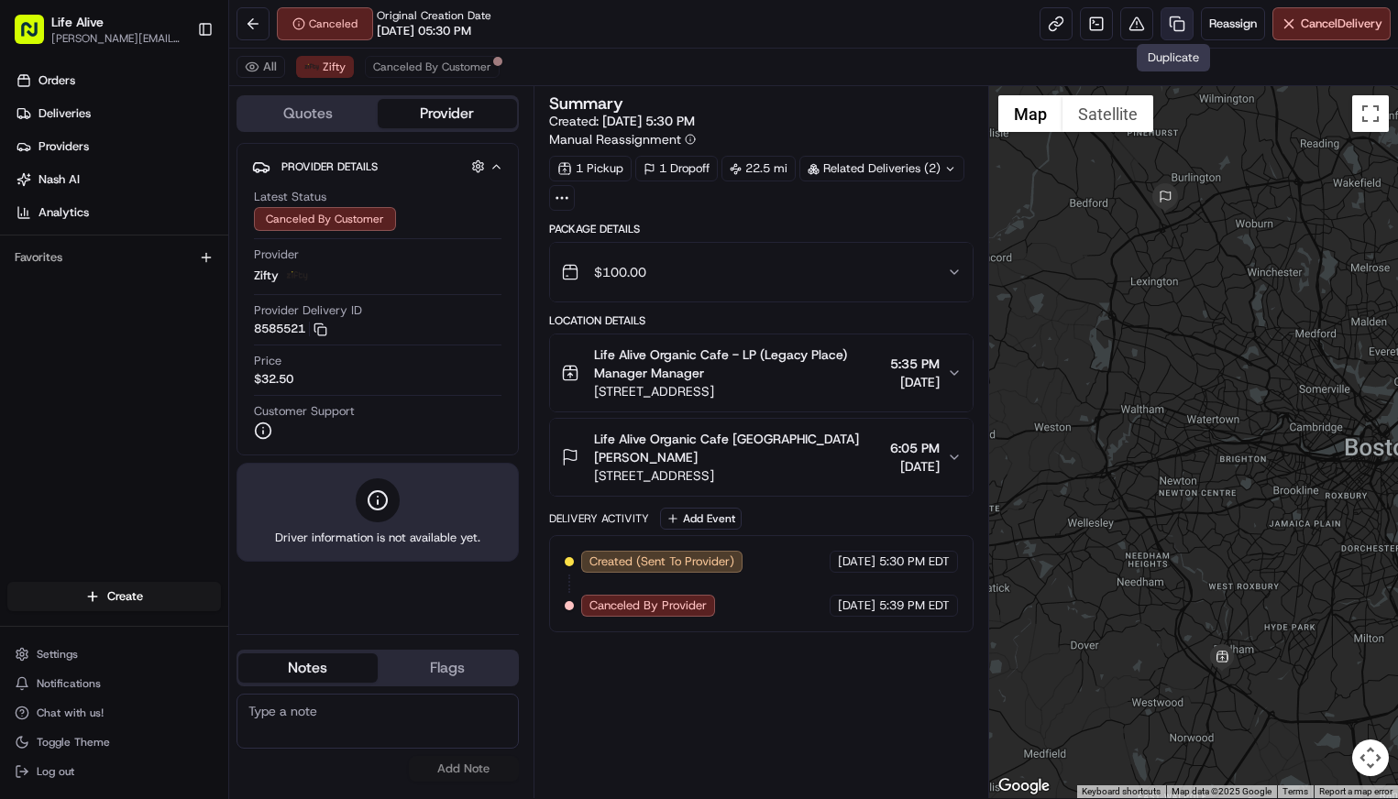
click at [1172, 24] on link at bounding box center [1176, 23] width 33 height 33
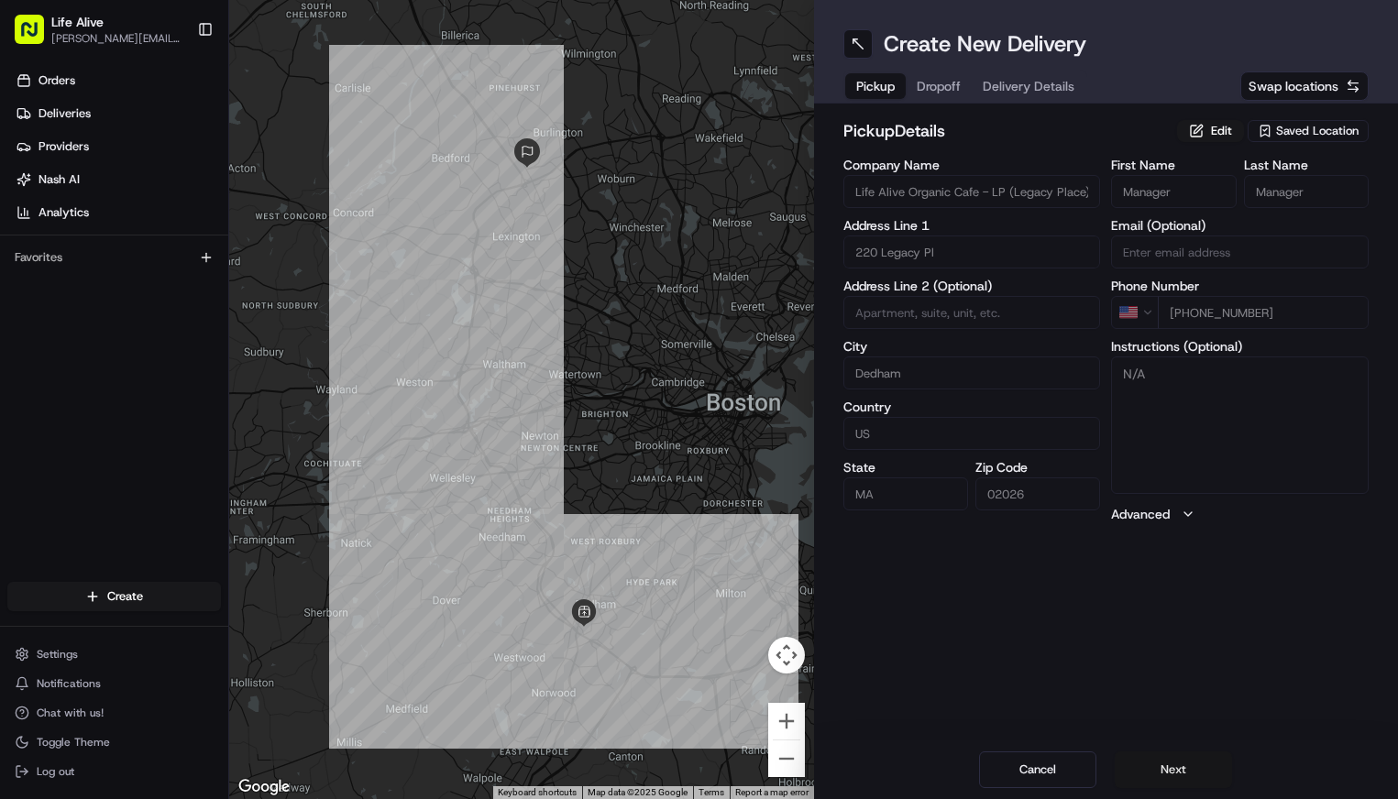
click at [1193, 760] on button "Next" at bounding box center [1173, 770] width 117 height 37
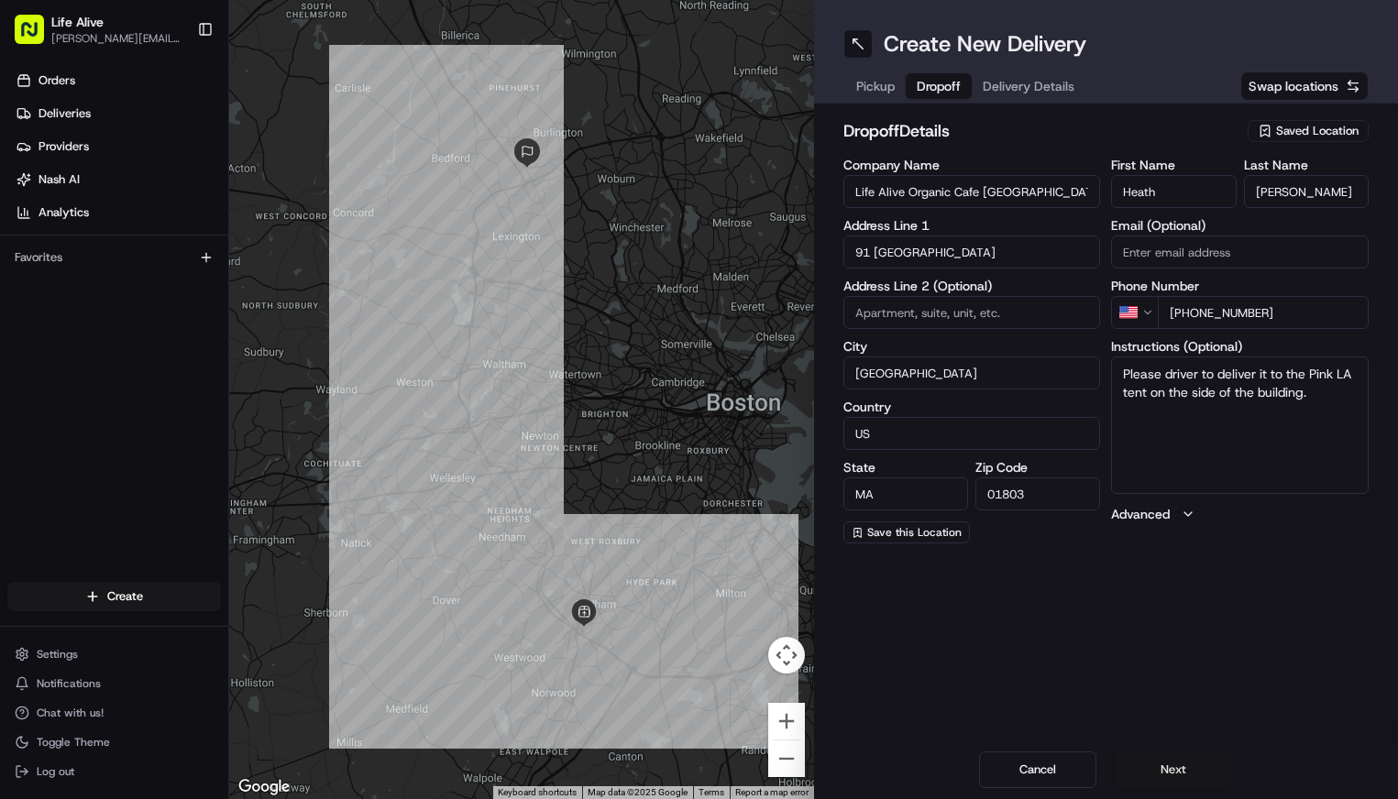
click at [1193, 760] on button "Next" at bounding box center [1173, 770] width 117 height 37
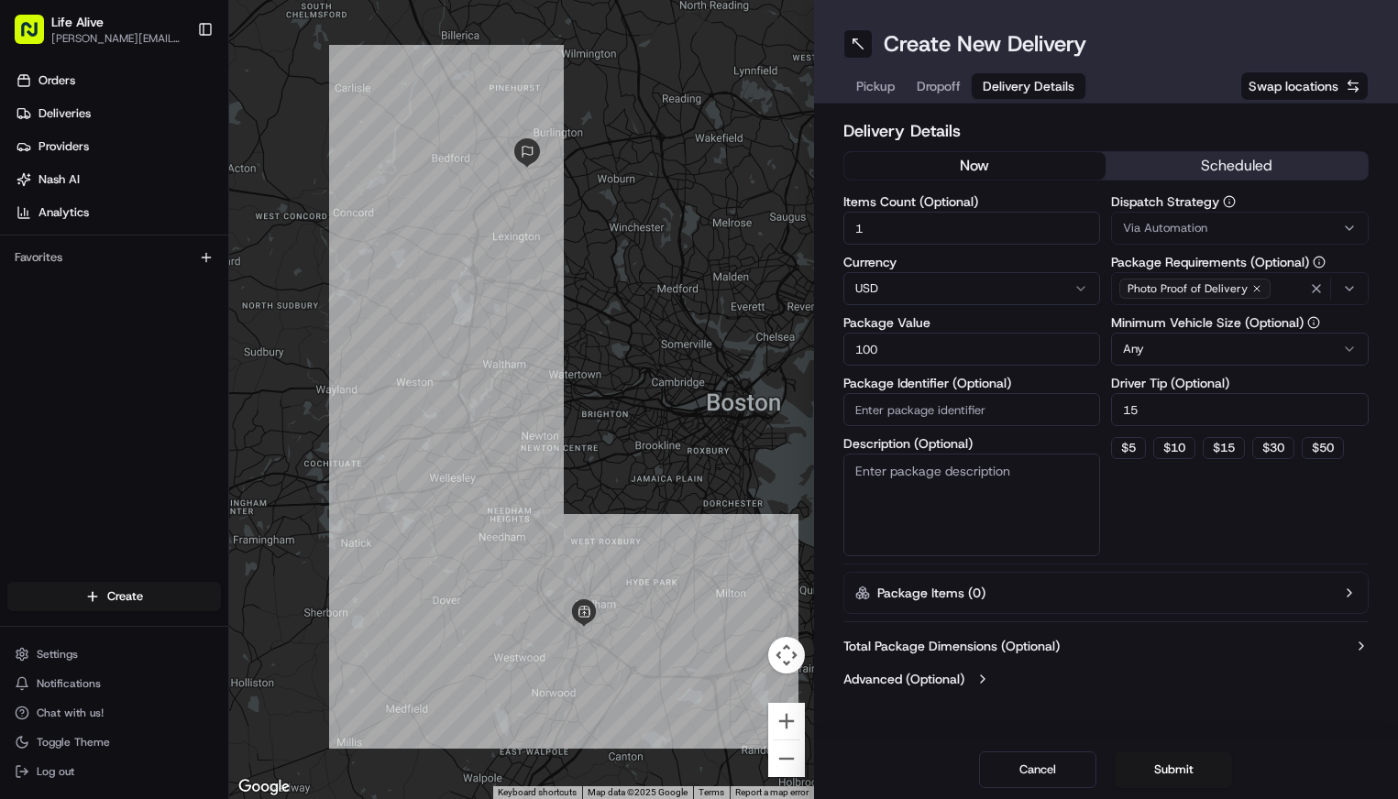
click at [1147, 162] on button "scheduled" at bounding box center [1236, 165] width 262 height 27
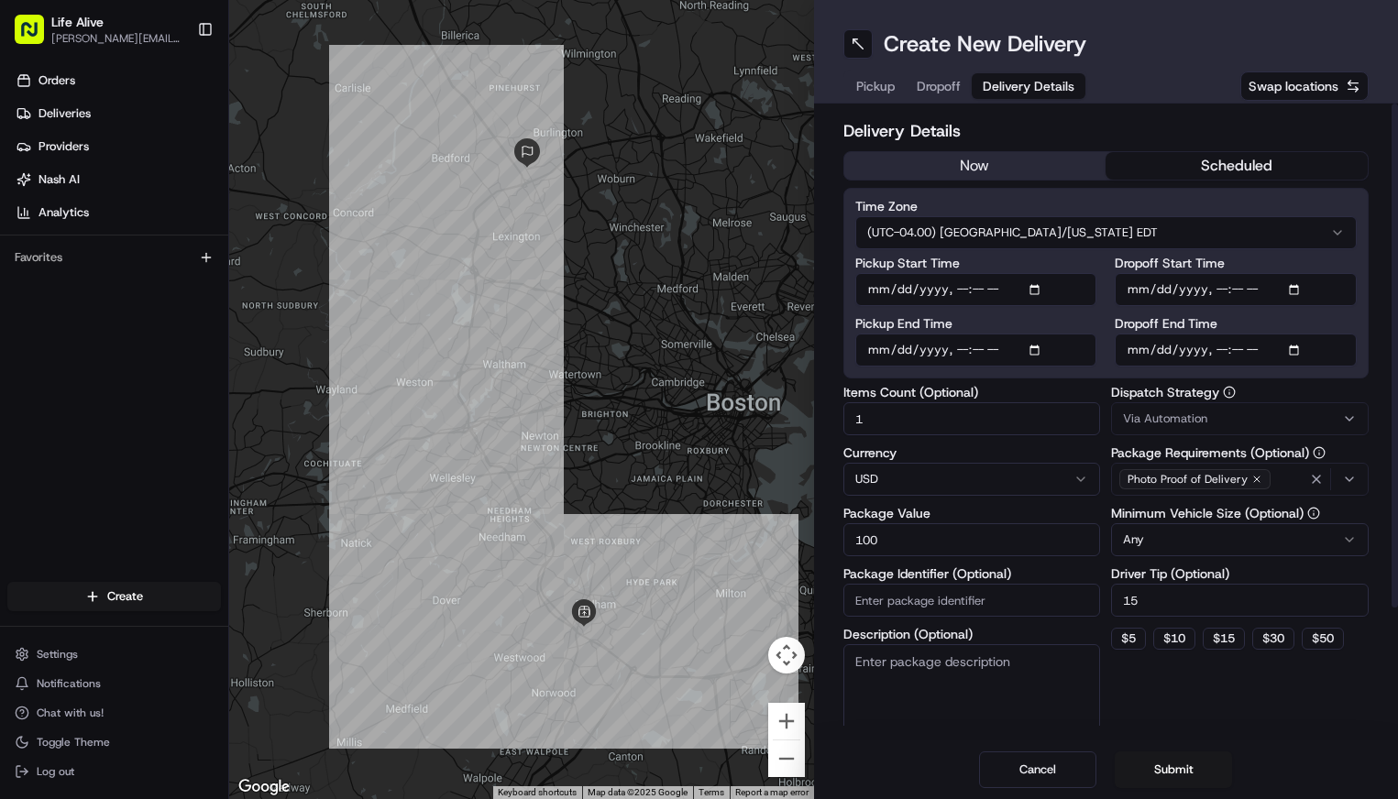
click at [1190, 419] on span "Via Automation" at bounding box center [1165, 419] width 84 height 16
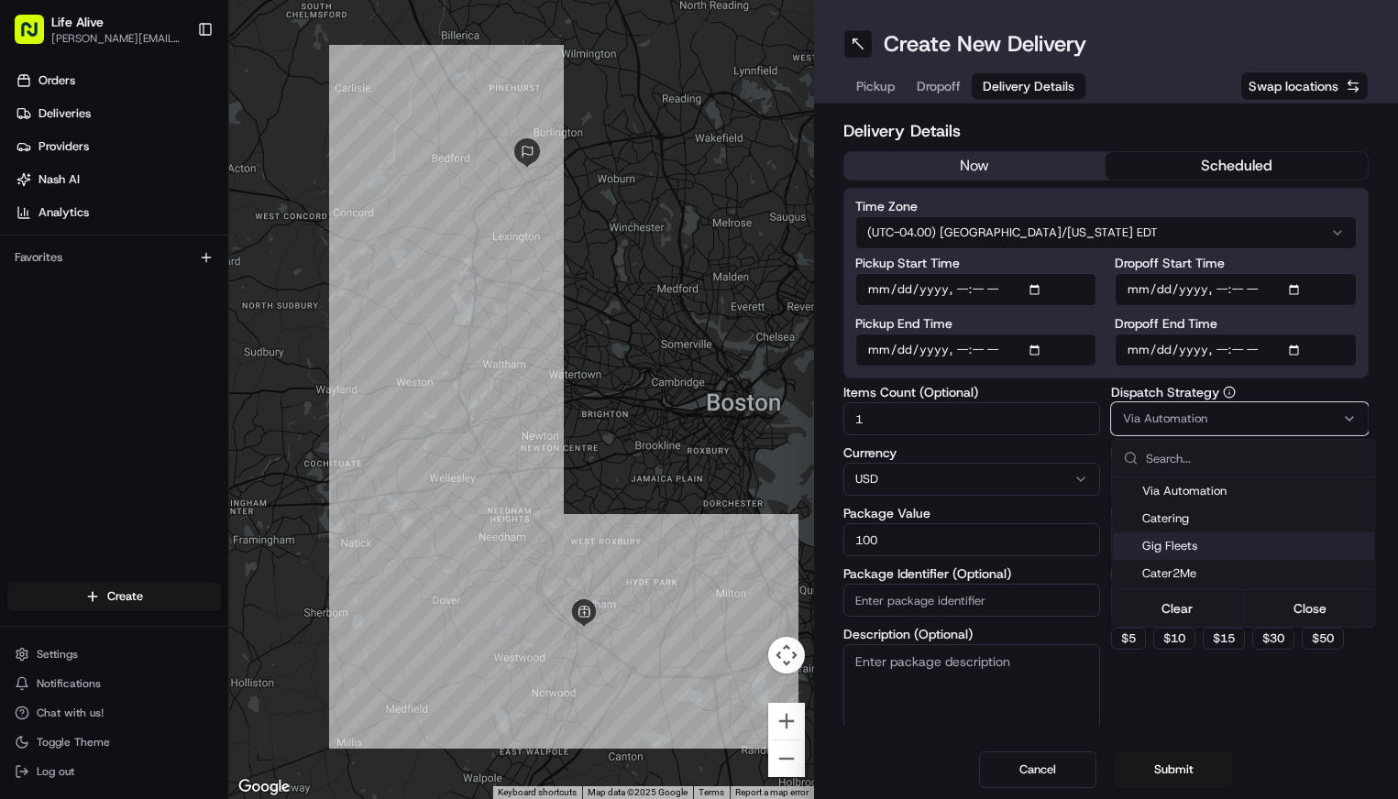
click at [1181, 548] on span "Gig Fleets" at bounding box center [1254, 546] width 225 height 16
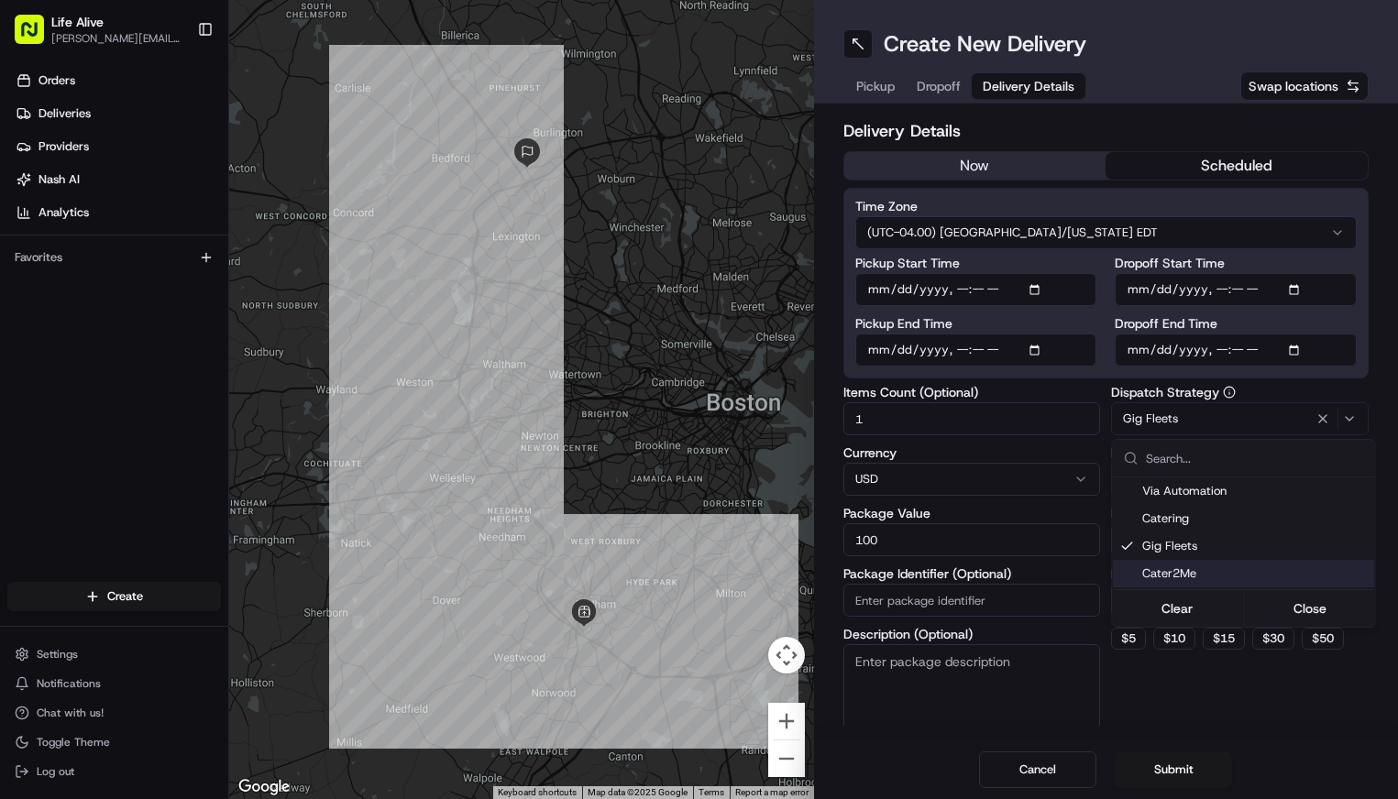
click at [1181, 651] on html "Life Alive moise@lifealive.com Toggle Sidebar Orders Deliveries Providers Nash …" at bounding box center [699, 399] width 1398 height 799
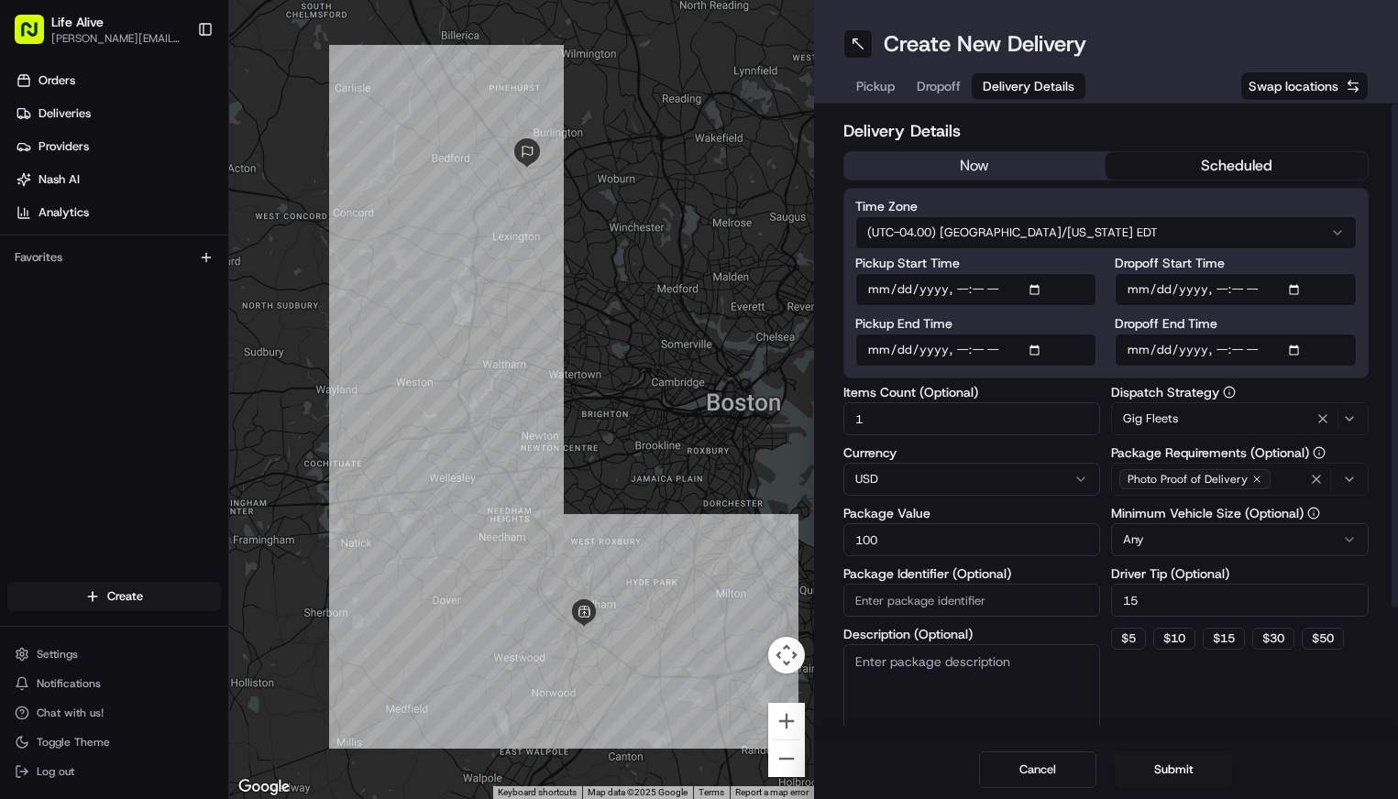
click at [906, 352] on input "Pickup End Time" at bounding box center [976, 350] width 242 height 33
click at [956, 349] on input "Pickup End Time" at bounding box center [976, 350] width 242 height 33
click at [981, 349] on input "Pickup End Time" at bounding box center [976, 350] width 242 height 33
type input "2025-08-23T12:30"
click at [1168, 348] on input "Dropoff End Time" at bounding box center [1236, 350] width 242 height 33
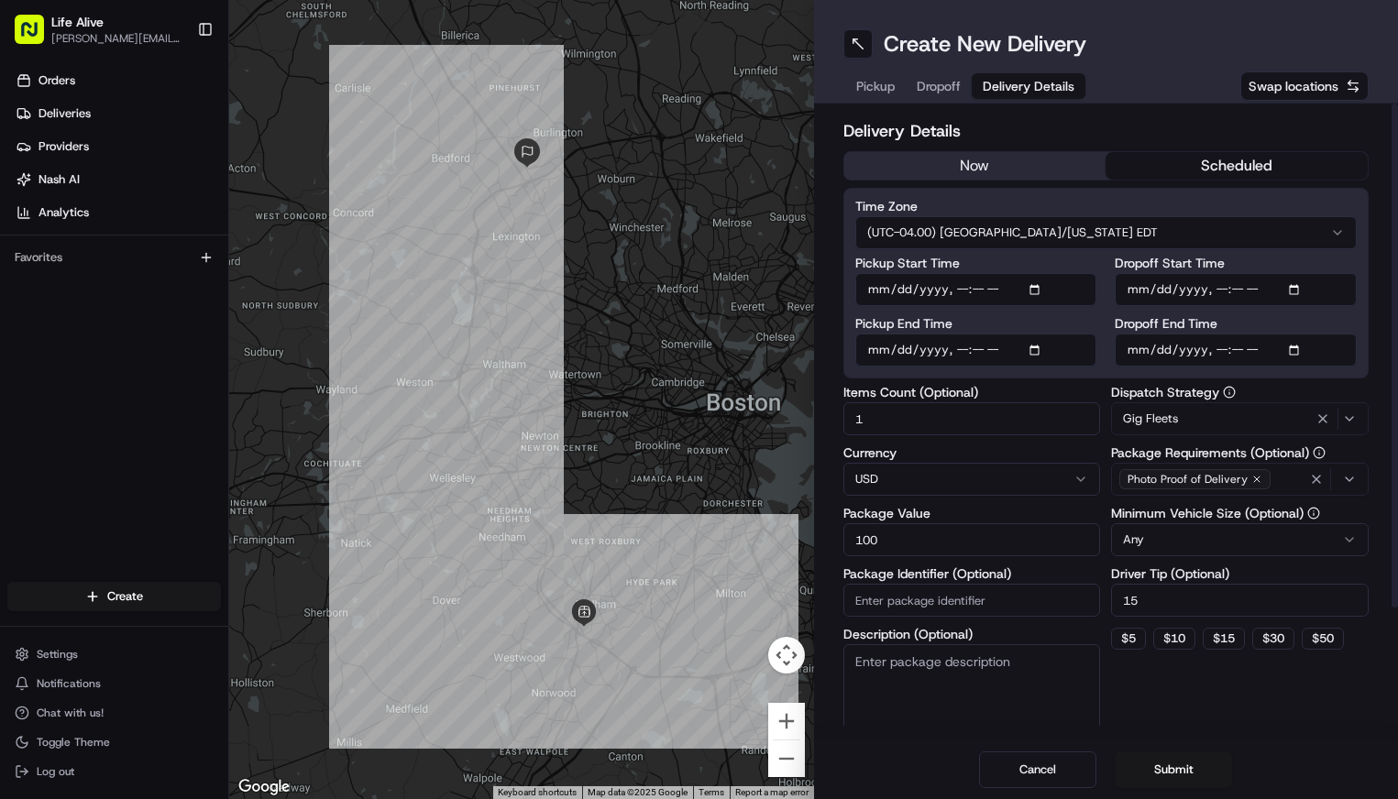
click at [1222, 354] on input "Dropoff End Time" at bounding box center [1236, 350] width 242 height 33
click at [1240, 352] on input "Dropoff End Time" at bounding box center [1236, 350] width 242 height 33
type input "2025-08-23T13:30"
click at [1369, 371] on div "Delivery Details now scheduled Time Zone (UTC-04.00) America/New York EDT Picku…" at bounding box center [1106, 422] width 585 height 637
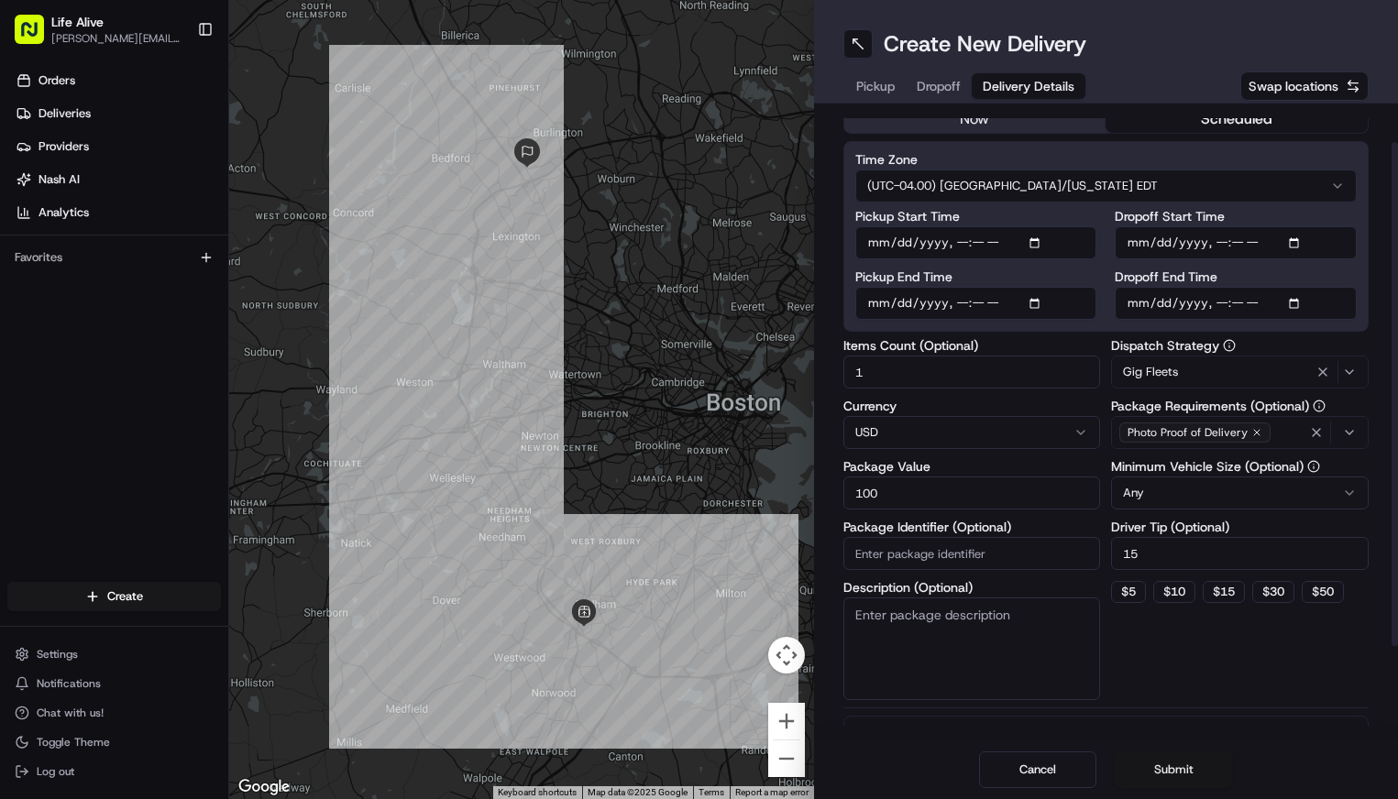
click at [1195, 762] on button "Submit" at bounding box center [1173, 770] width 117 height 37
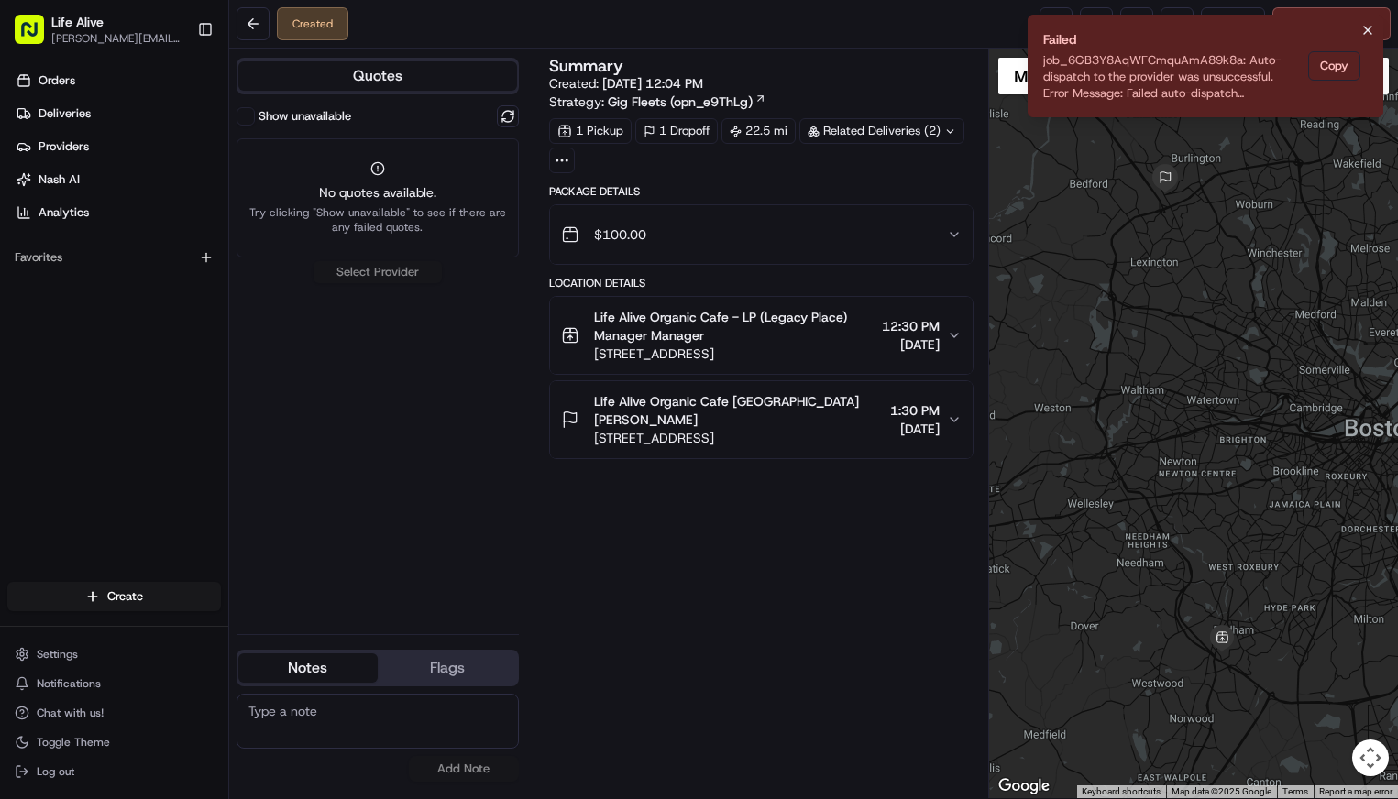
click at [1368, 27] on icon "Notifications (F8)" at bounding box center [1367, 30] width 15 height 15
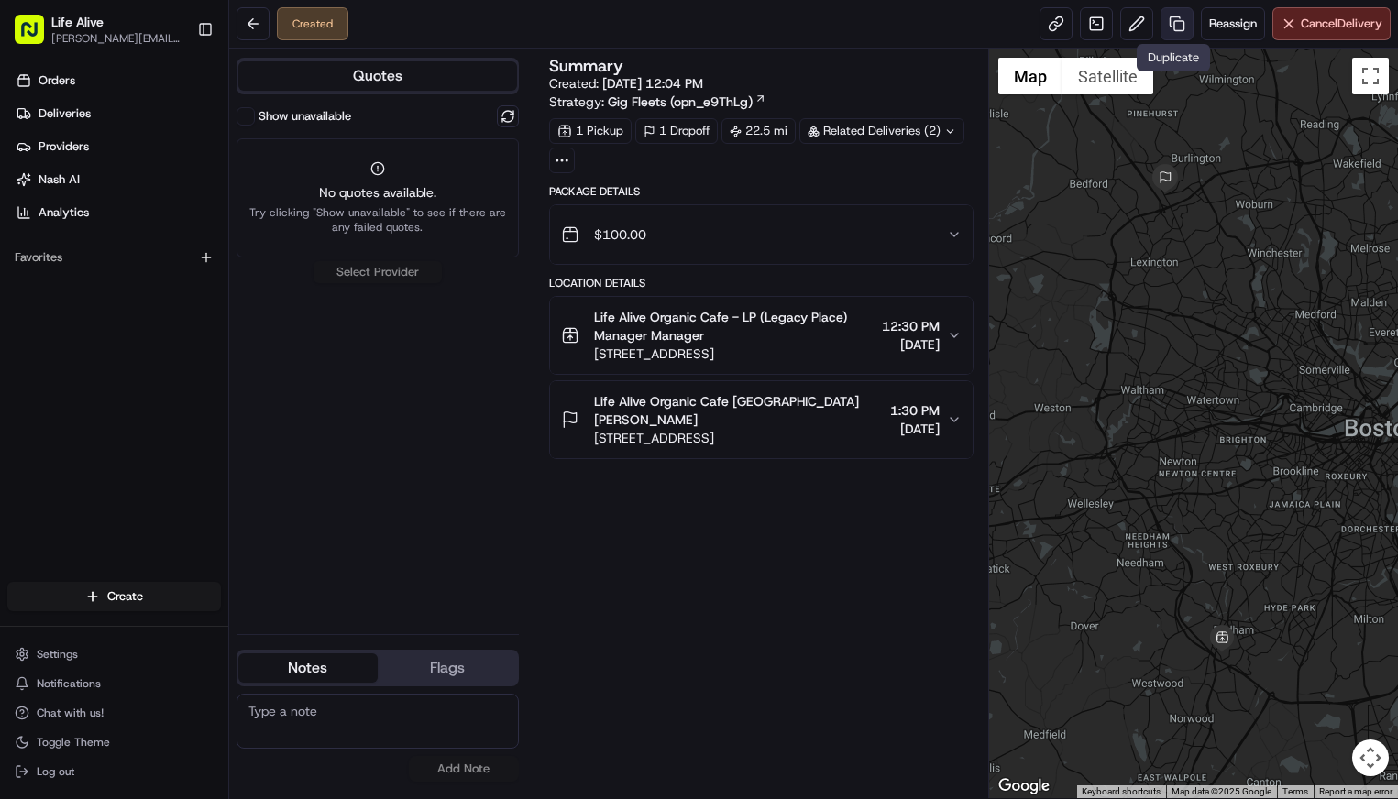
click at [1176, 27] on link at bounding box center [1176, 23] width 33 height 33
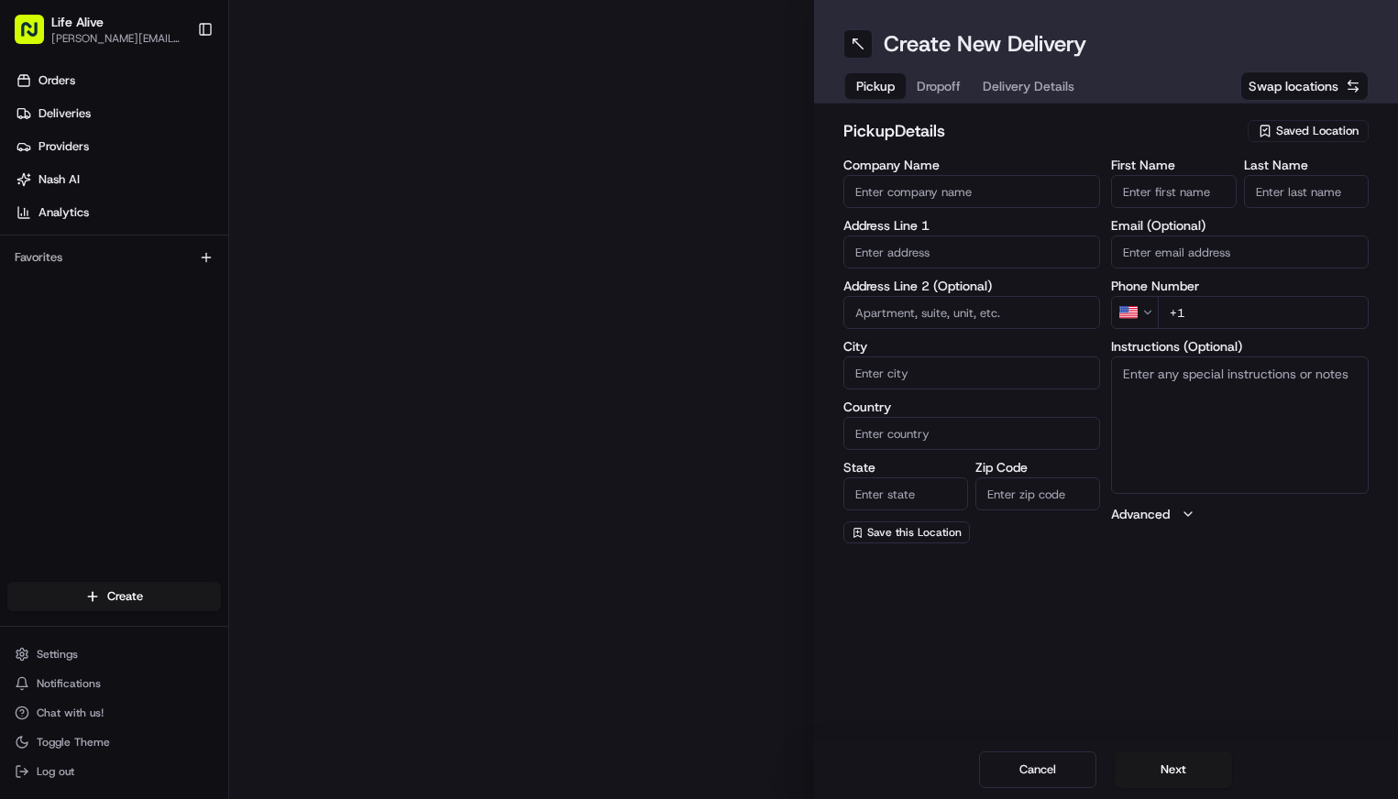
type input "Life Alive Organic Cafe - LP (Legacy Place)"
type input "220 Legacy Pl"
type input "Dedham"
type input "US"
type input "MA"
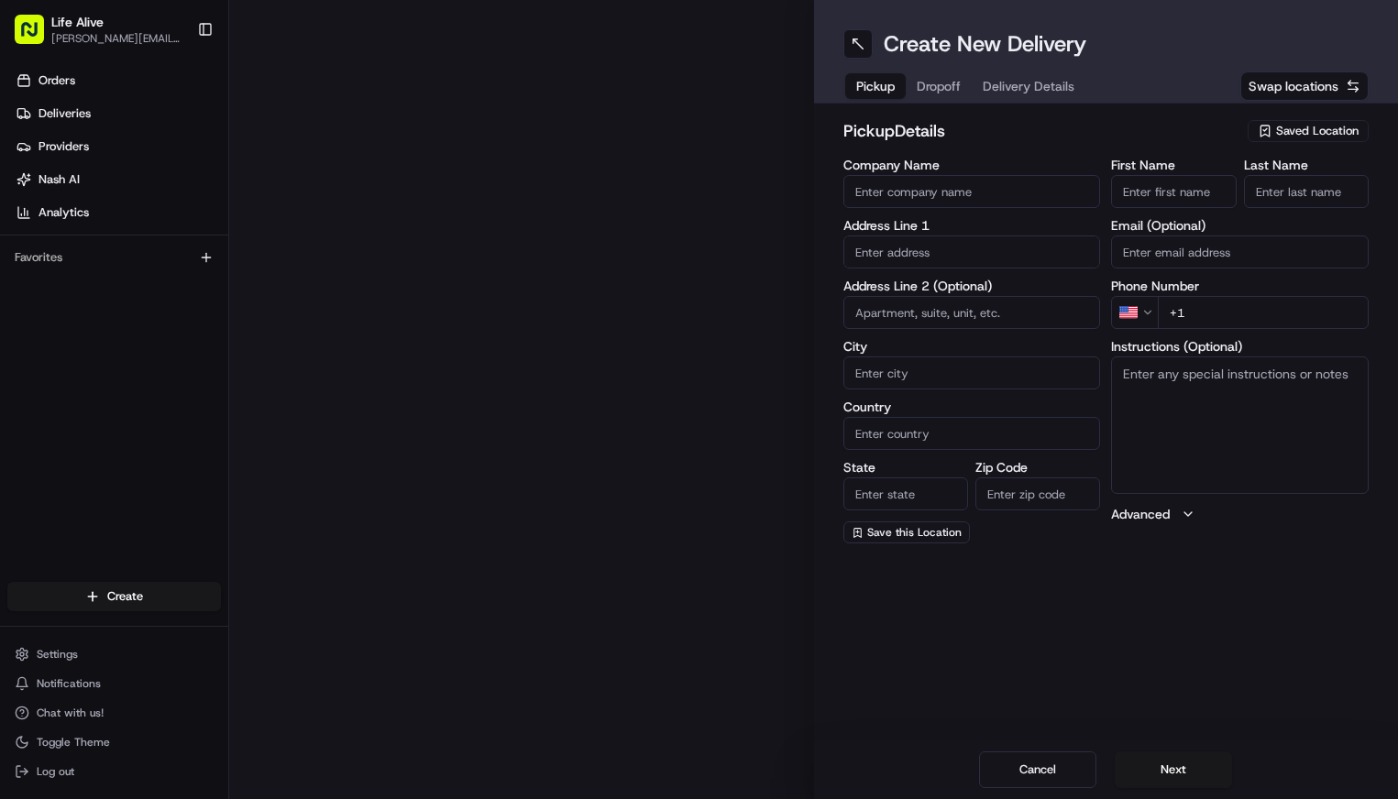
type input "02026"
type input "Manager"
type input "+1 781 375 2883"
type textarea "N/A"
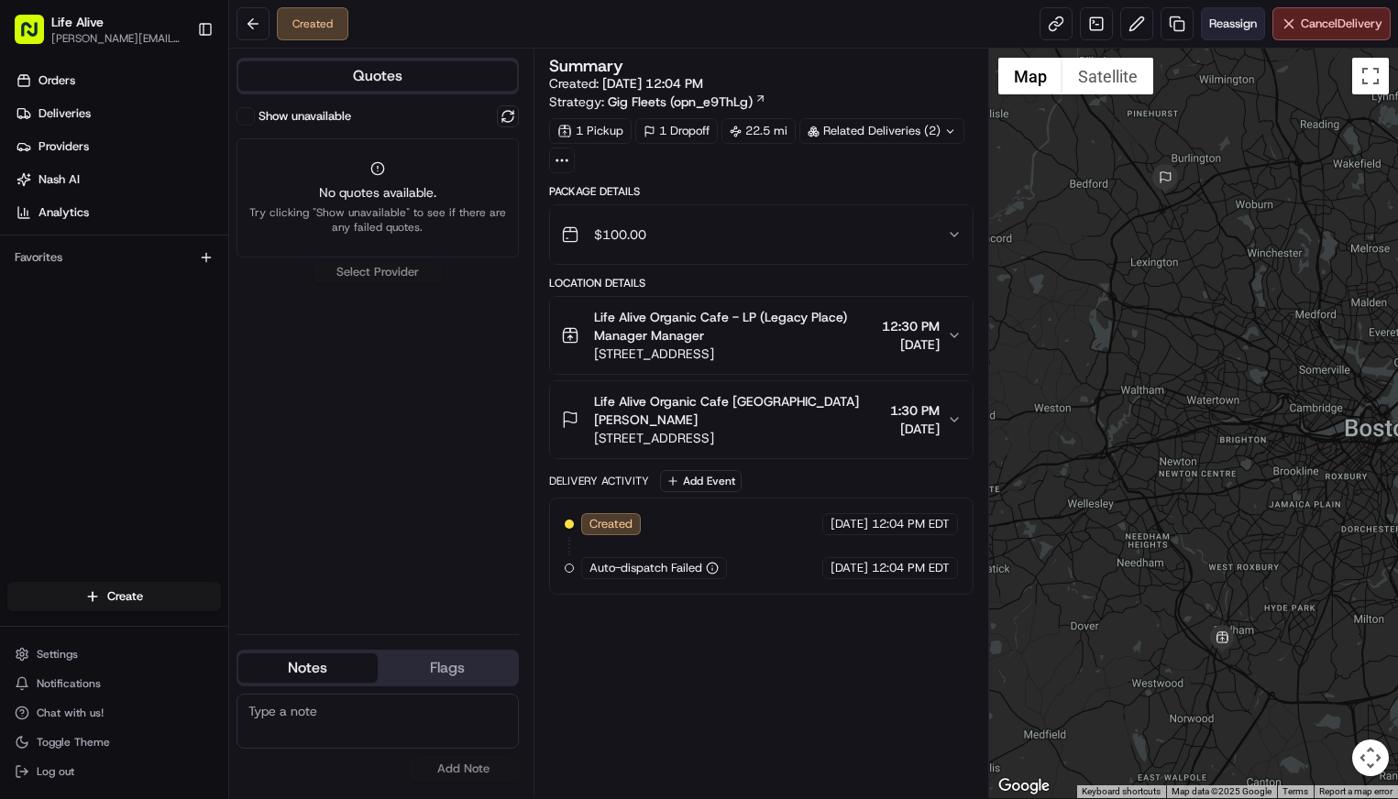
click at [1232, 31] on span "Reassign" at bounding box center [1233, 24] width 48 height 16
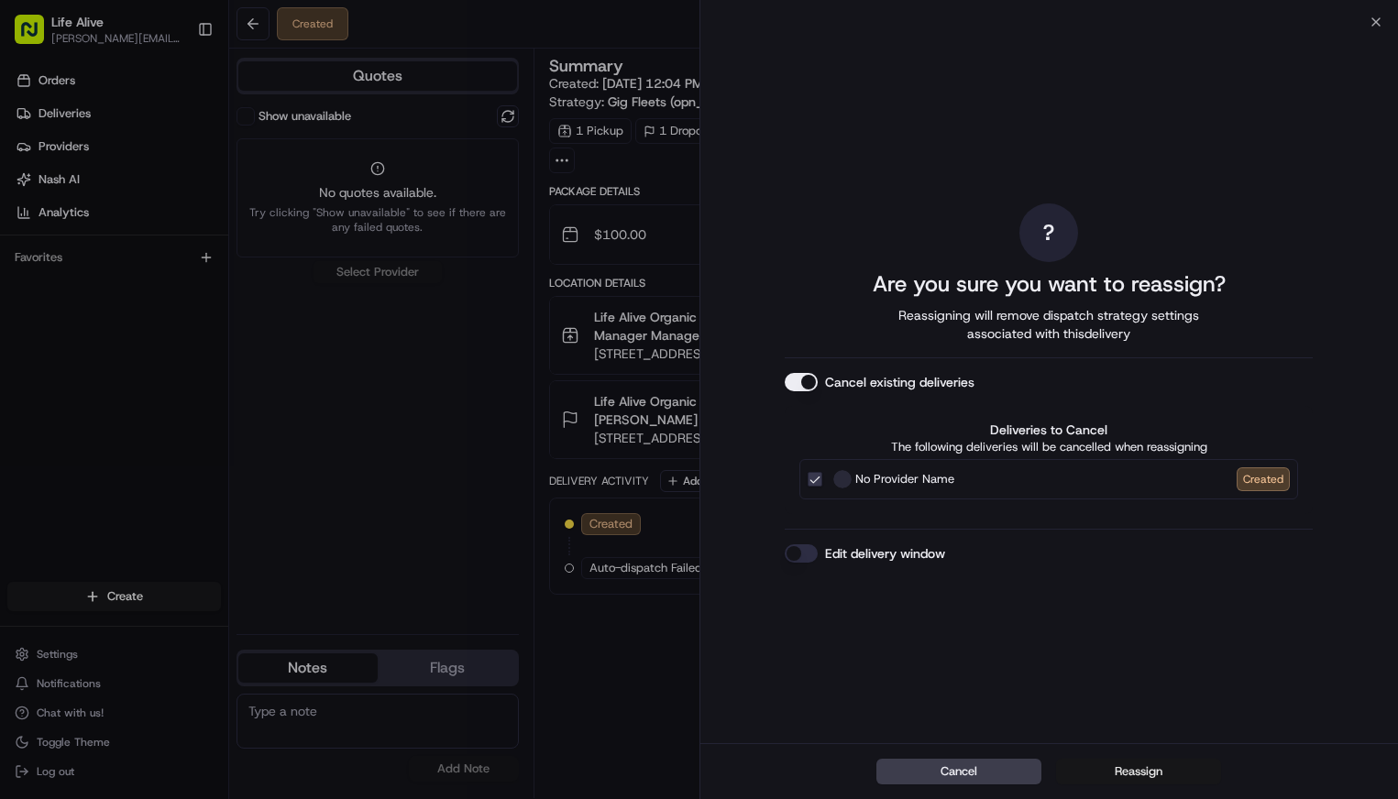
click at [1137, 768] on button "Reassign" at bounding box center [1138, 772] width 165 height 26
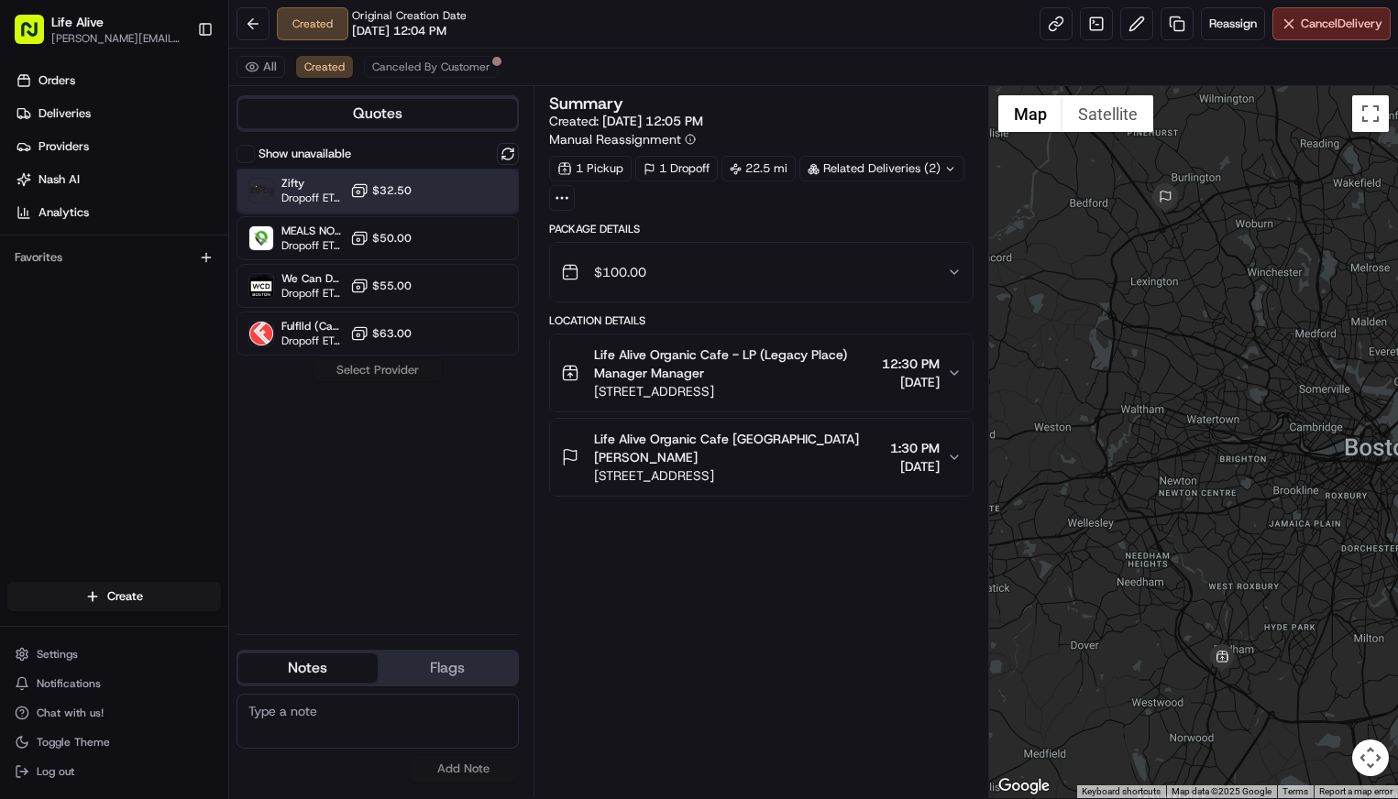
click at [430, 197] on div "Zifty Dropoff ETA 1 hour $32.50" at bounding box center [377, 191] width 282 height 44
click at [385, 378] on button "Assign Provider" at bounding box center [378, 370] width 130 height 22
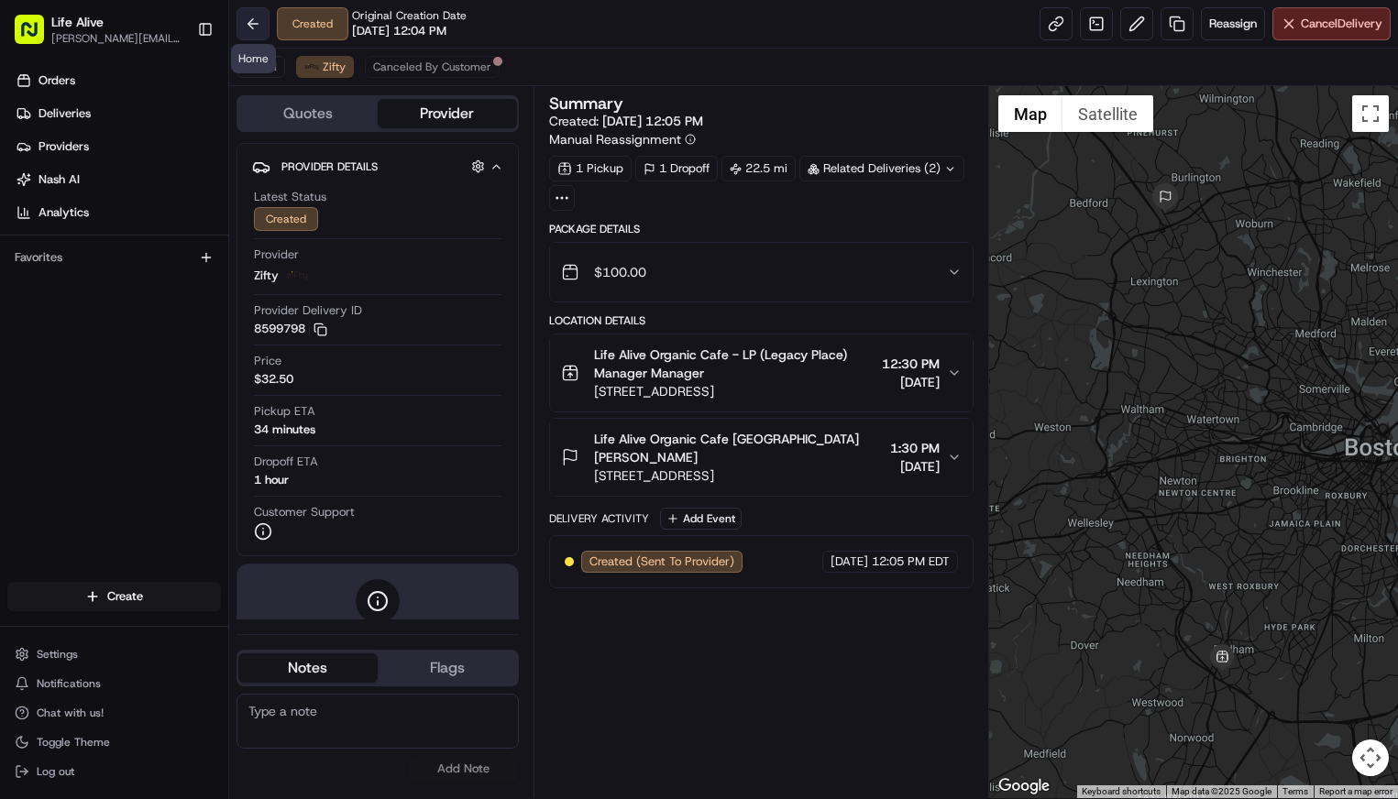
click at [246, 16] on button at bounding box center [252, 23] width 33 height 33
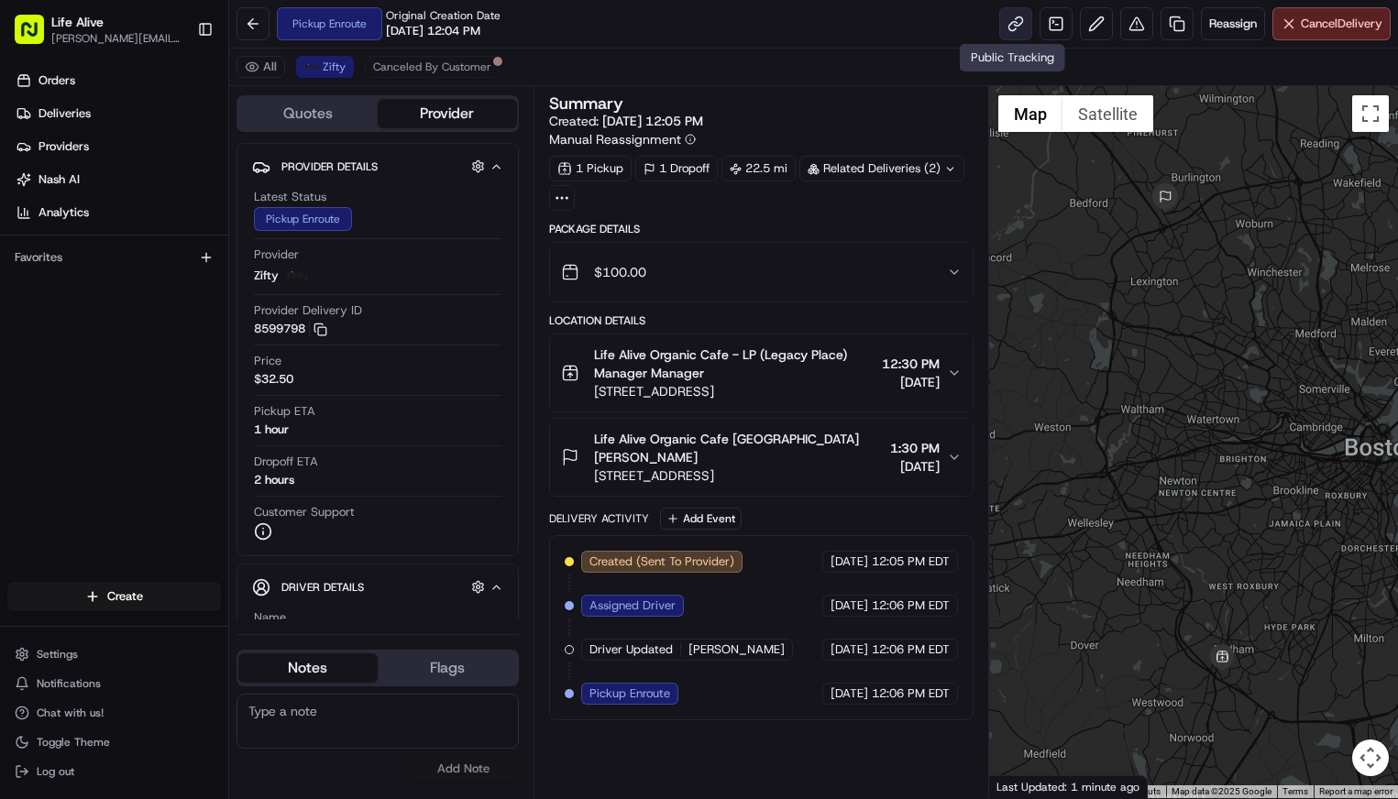
click at [1014, 19] on link at bounding box center [1015, 23] width 33 height 33
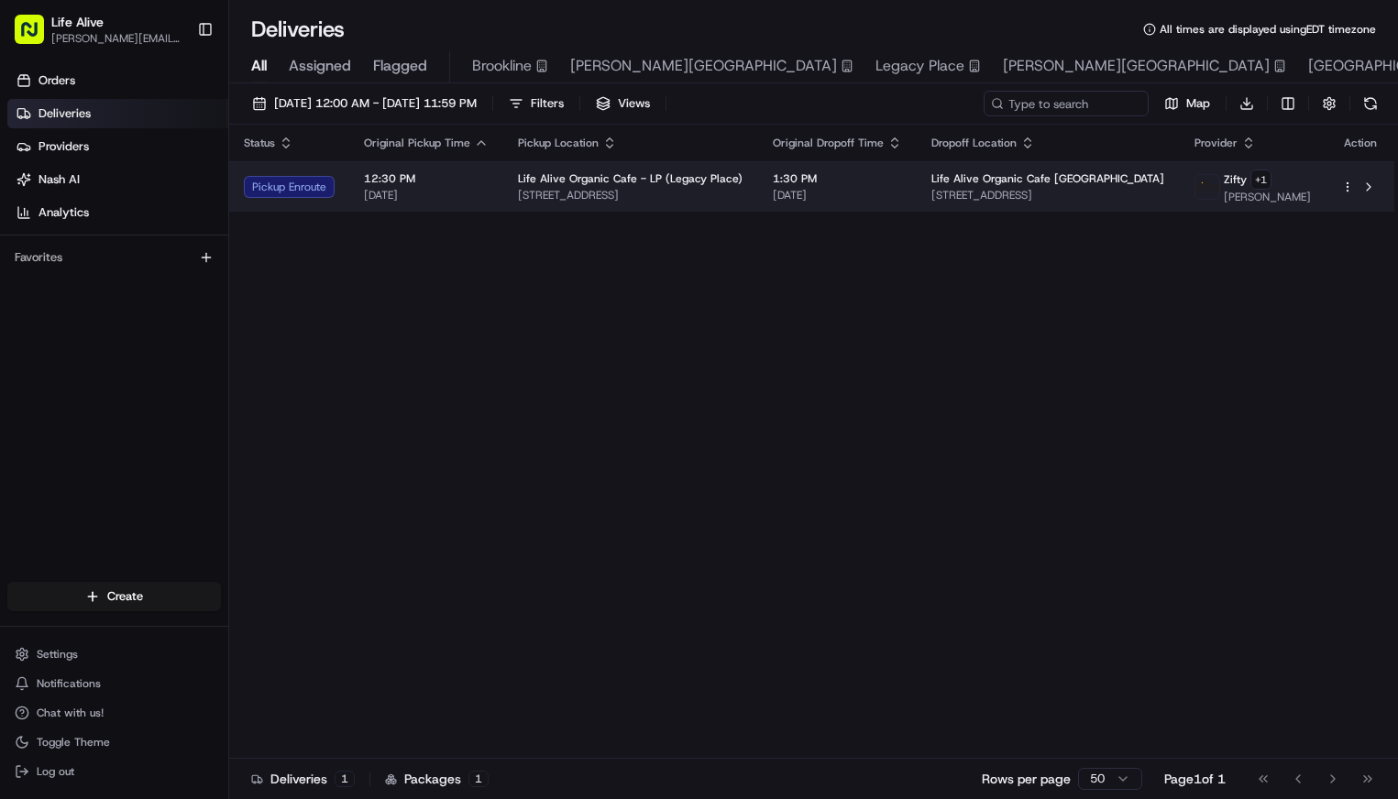
click at [698, 164] on td "Life Alive Organic Cafe - LP (Legacy Place) [STREET_ADDRESS]" at bounding box center [630, 186] width 255 height 50
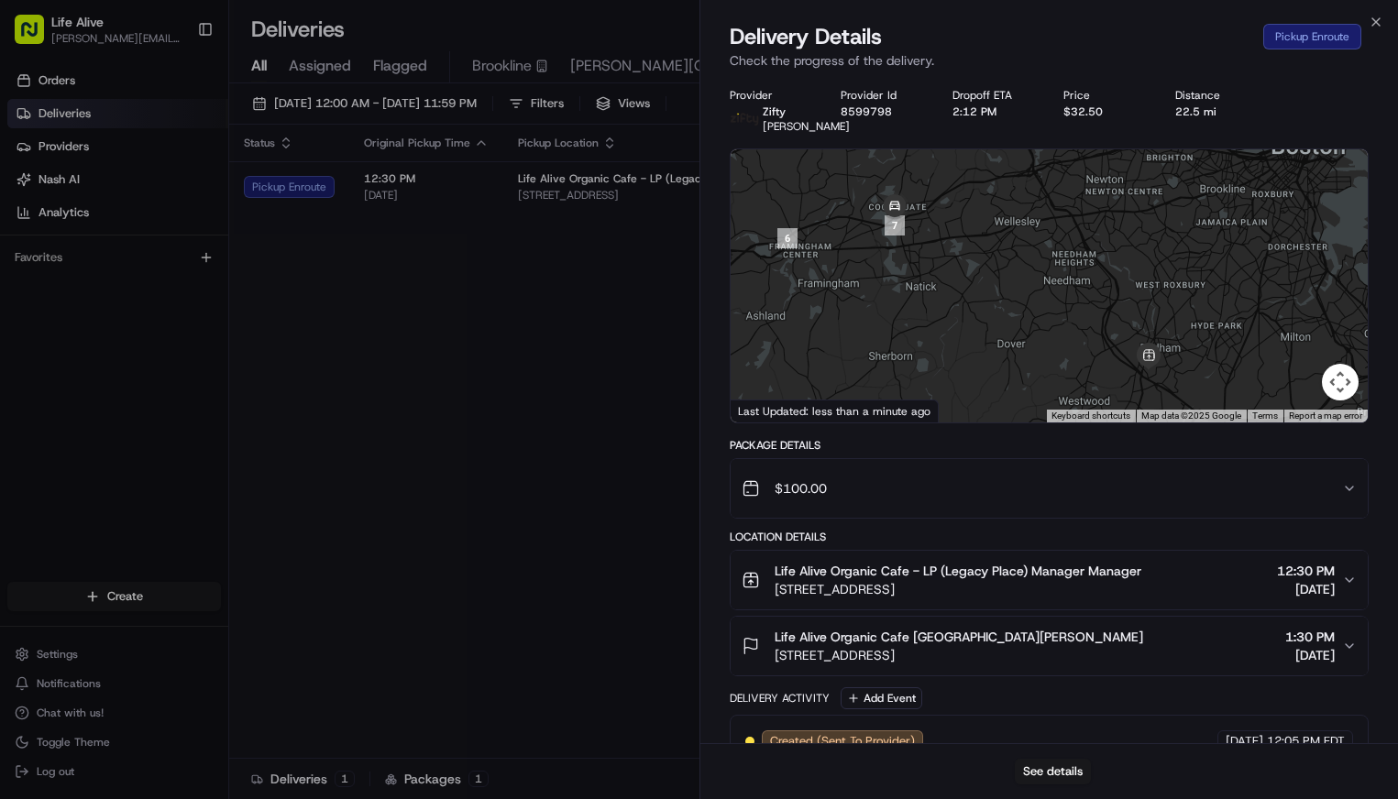
drag, startPoint x: 1038, startPoint y: 302, endPoint x: 1079, endPoint y: 163, distance: 145.0
click at [1079, 163] on div "← Move left → Move right ↑ Move up ↓ Move down + Zoom in - Zoom out Home Jump l…" at bounding box center [1050, 285] width 640 height 275
